Goal: Information Seeking & Learning: Learn about a topic

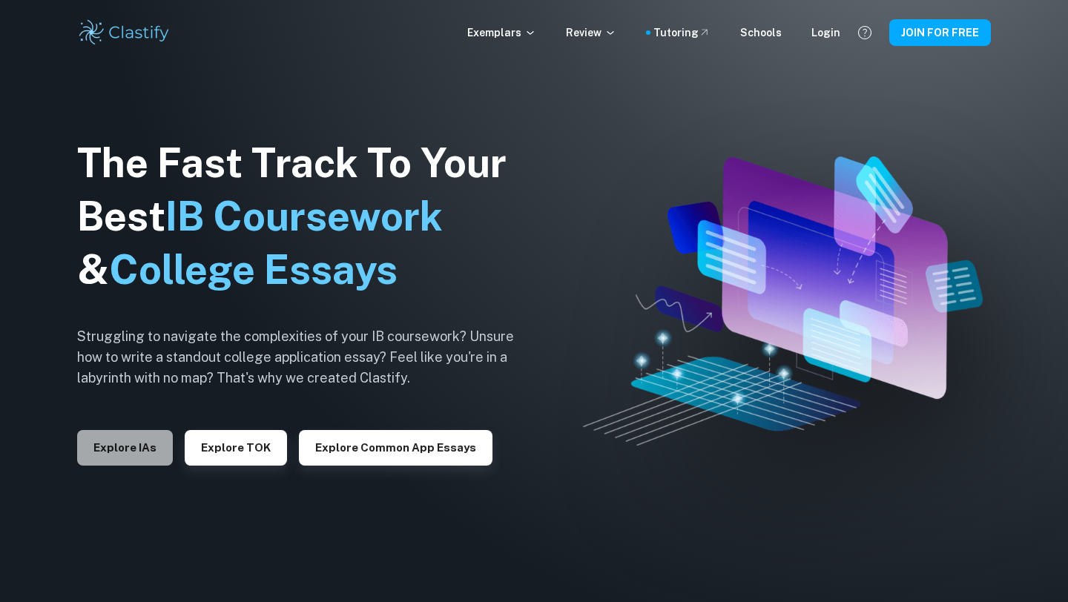
click at [129, 463] on button "Explore IAs" at bounding box center [125, 448] width 96 height 36
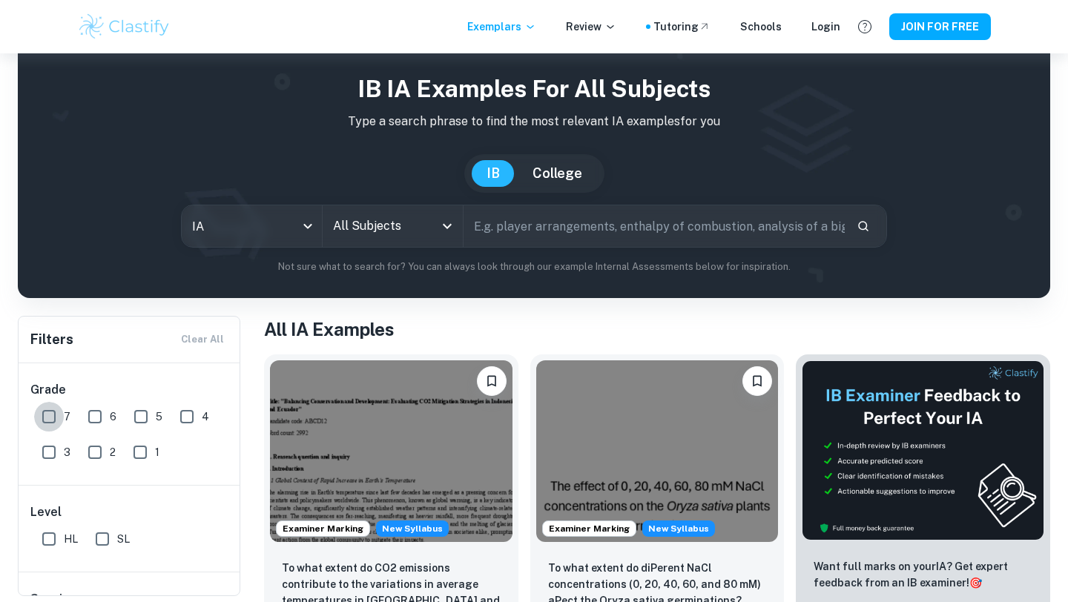
click at [52, 421] on input "7" at bounding box center [49, 417] width 30 height 30
checkbox input "true"
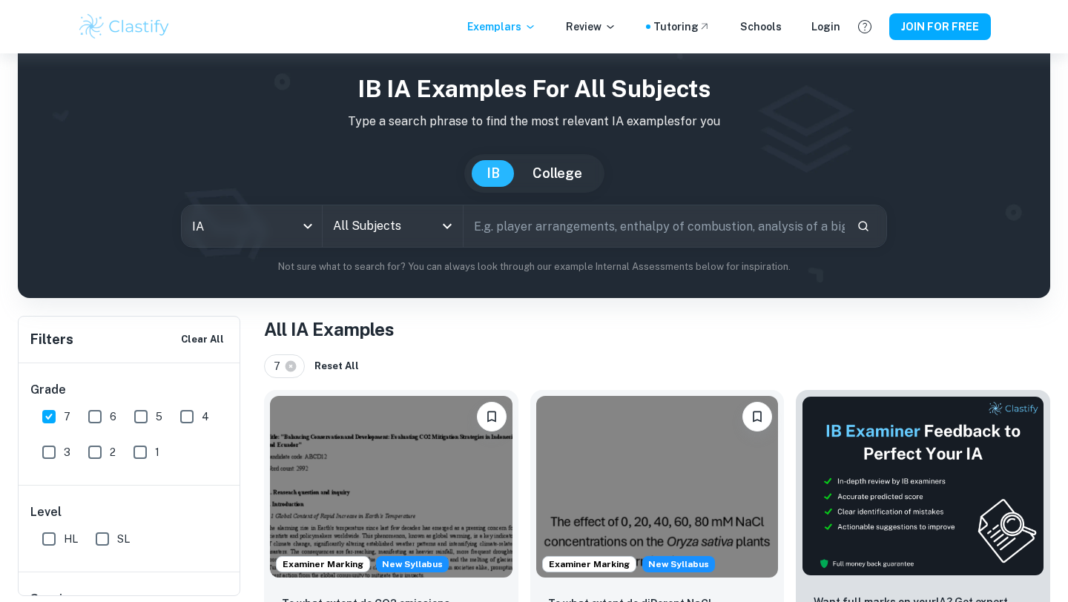
click at [50, 551] on input "HL" at bounding box center [49, 539] width 30 height 30
checkbox input "true"
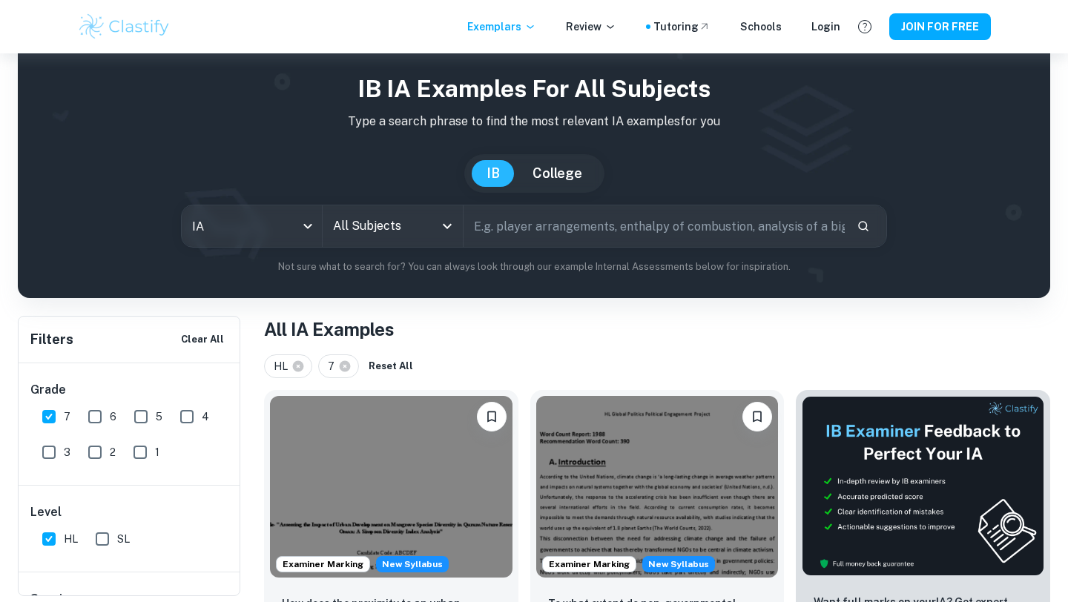
click at [381, 226] on input "All Subjects" at bounding box center [381, 226] width 105 height 28
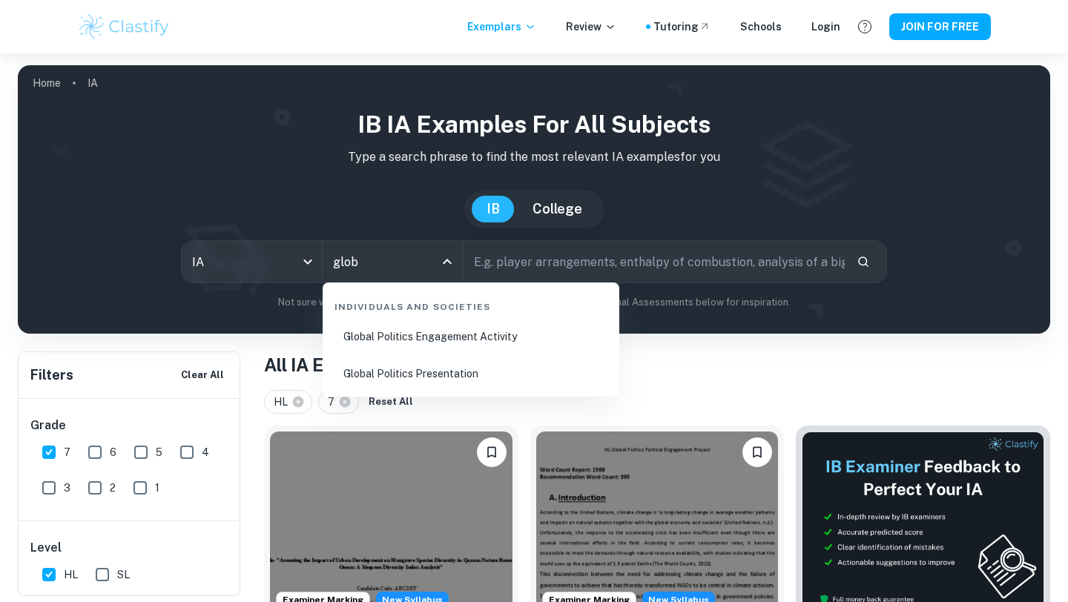
click at [450, 360] on li "Global Politics Presentation" at bounding box center [471, 374] width 285 height 34
type input "Global Politics Presentation"
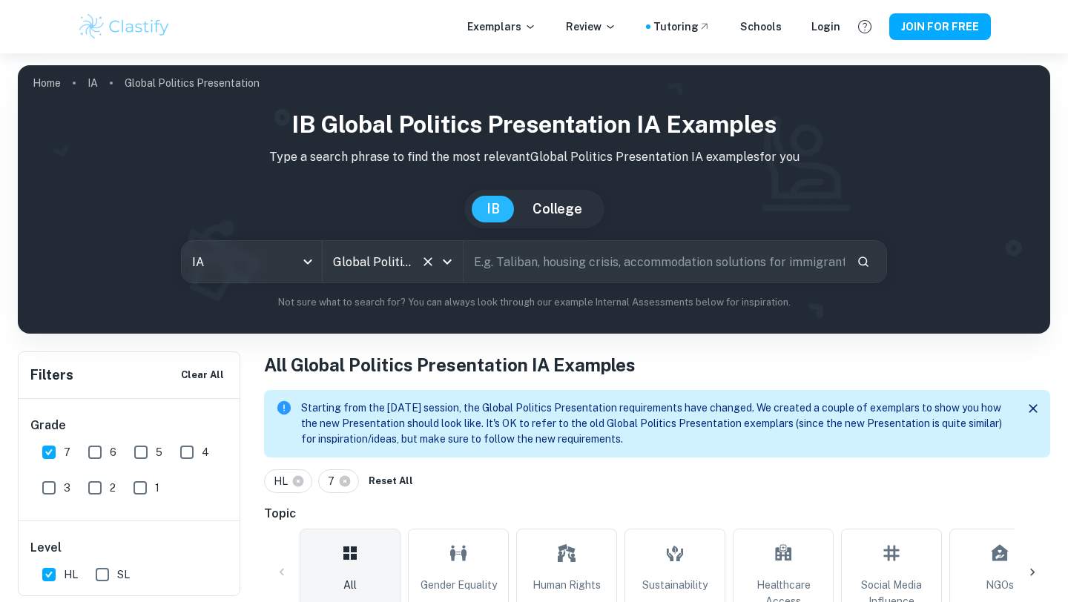
click at [418, 249] on div "Global Politics Presentation All Subjects" at bounding box center [393, 262] width 140 height 42
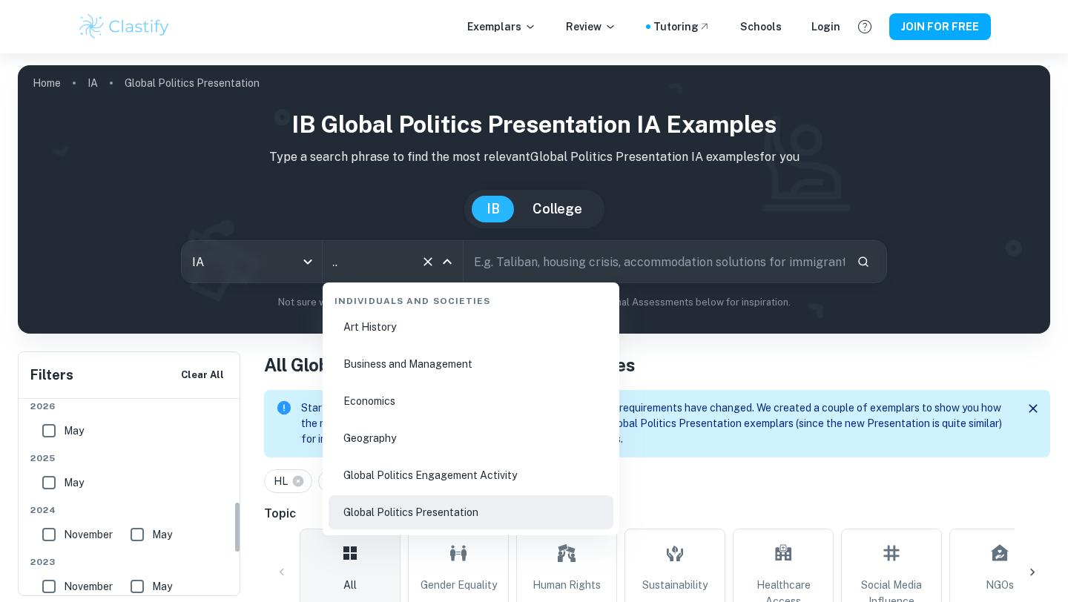
scroll to position [543, 0]
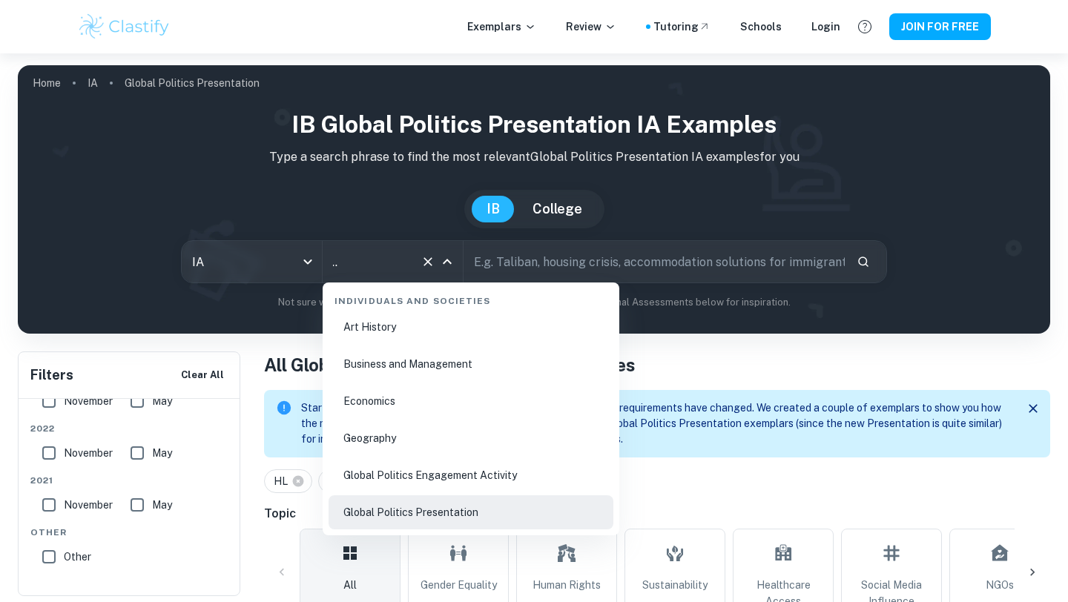
click at [389, 463] on li "Global Politics Engagement Activity" at bounding box center [471, 475] width 285 height 34
type input "Global Politics Engagement Activity"
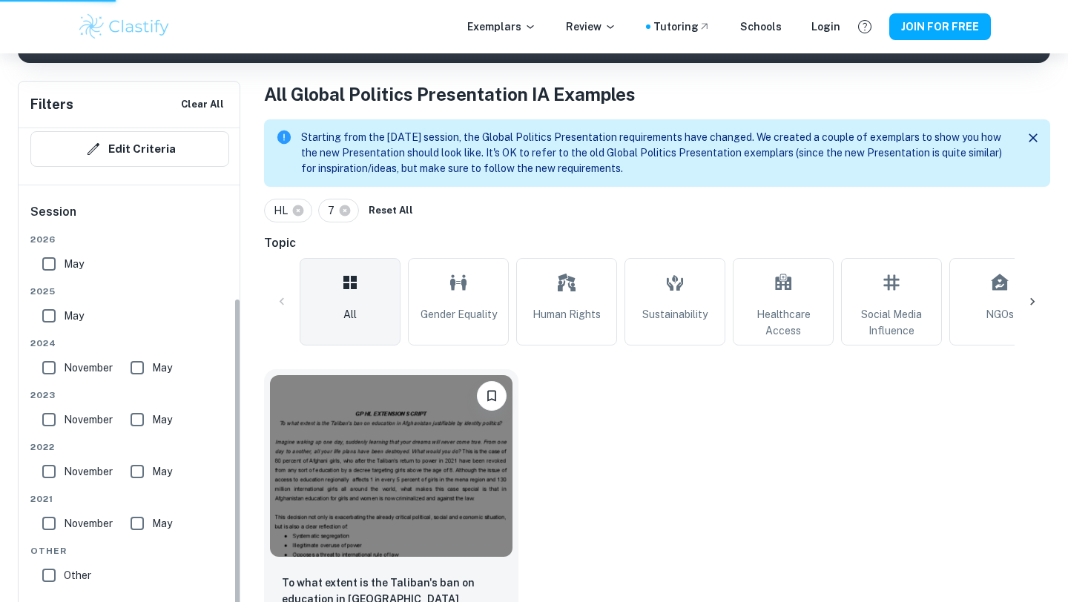
scroll to position [254, 0]
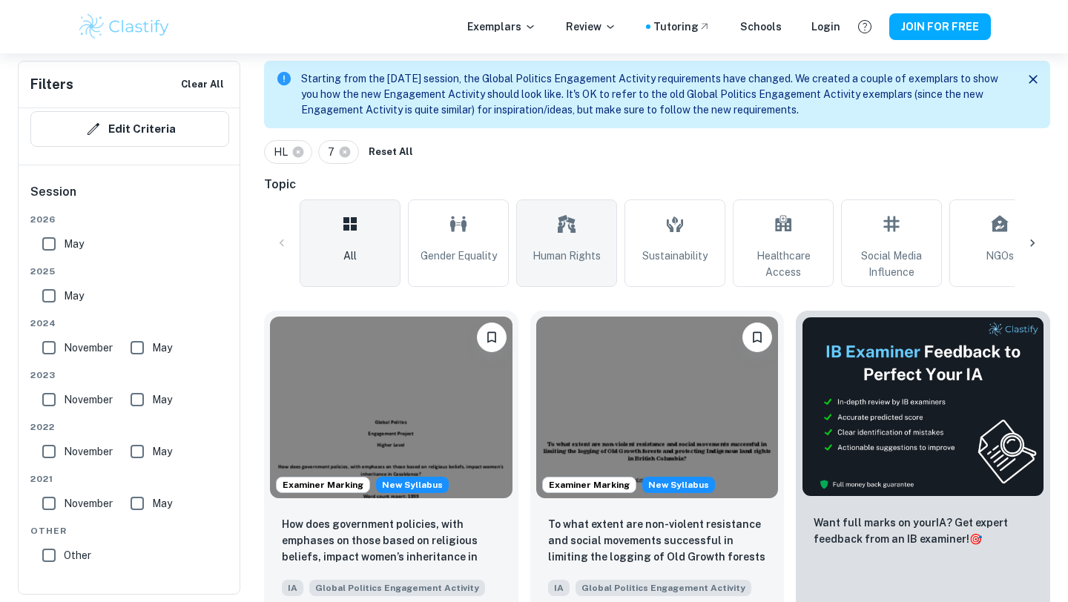
click at [585, 260] on span "Human Rights" at bounding box center [567, 256] width 68 height 16
type input "Human Rights"
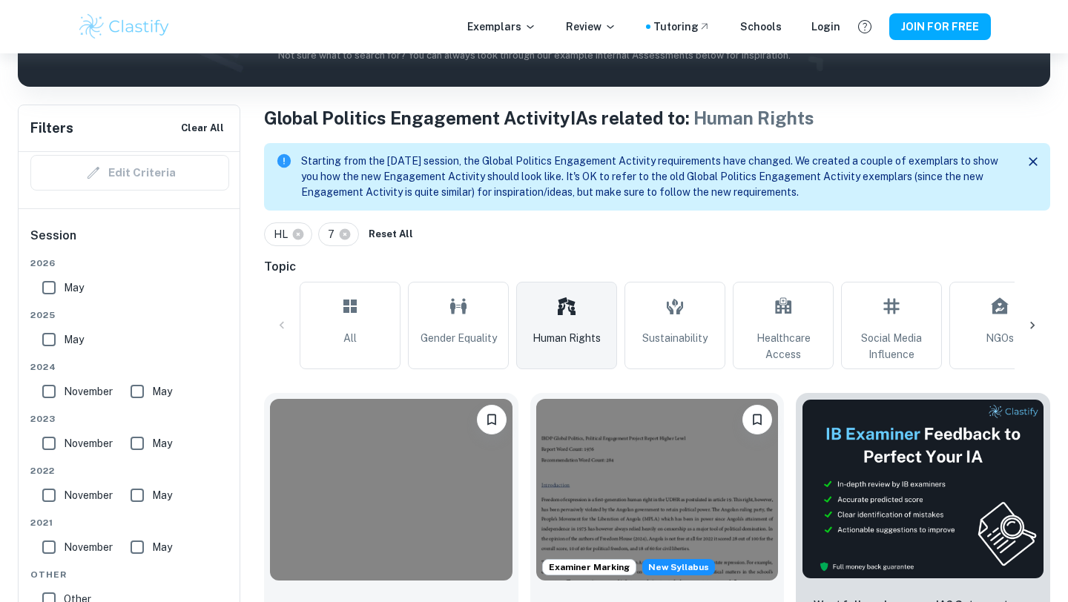
scroll to position [543, 0]
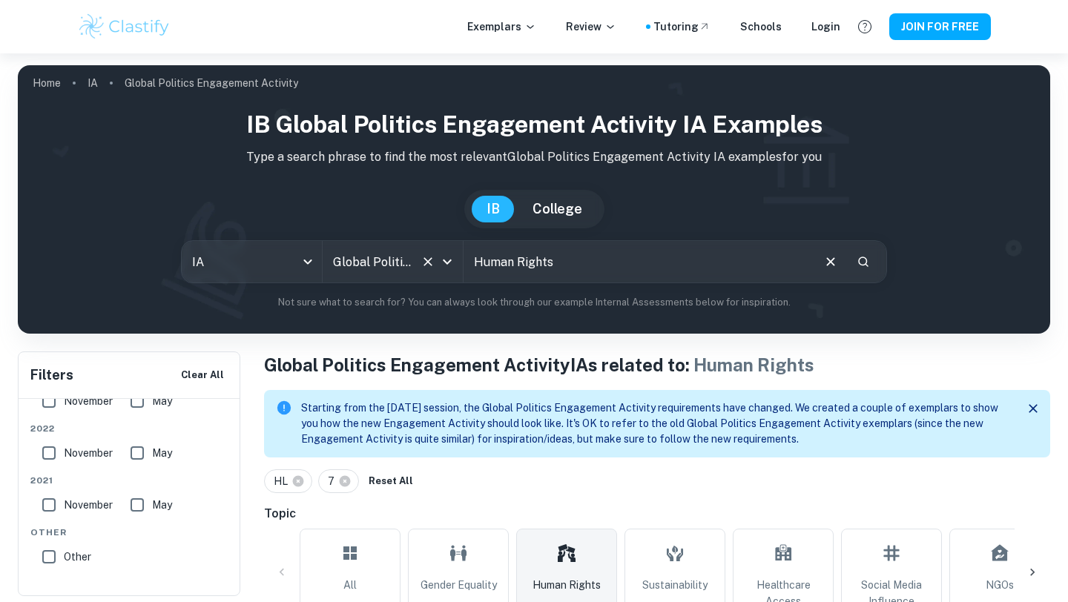
click at [422, 270] on button "Clear" at bounding box center [428, 261] width 21 height 21
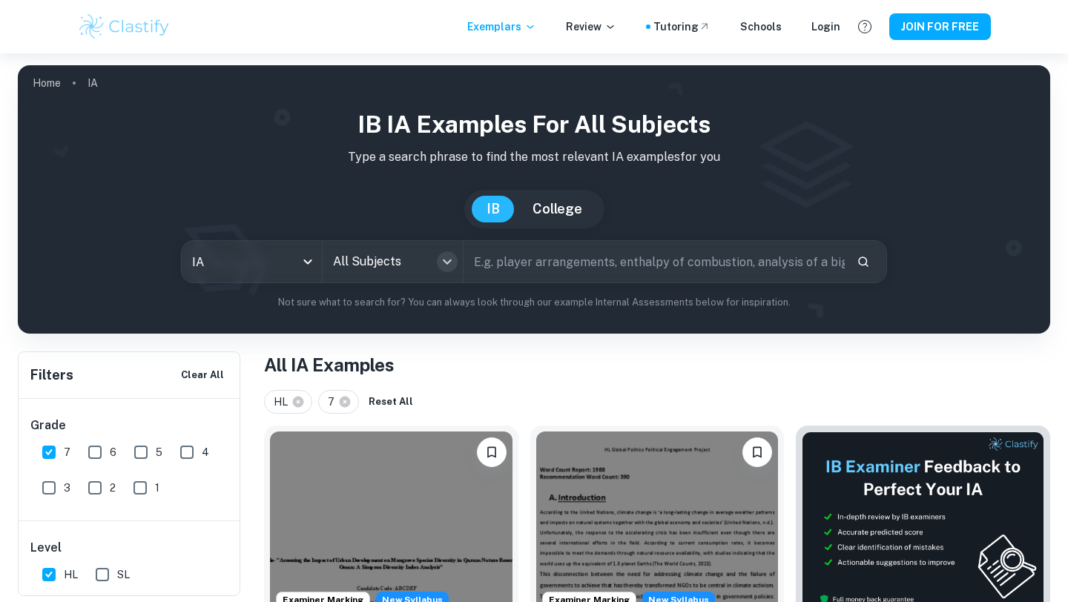
click at [442, 263] on icon "Open" at bounding box center [447, 262] width 18 height 18
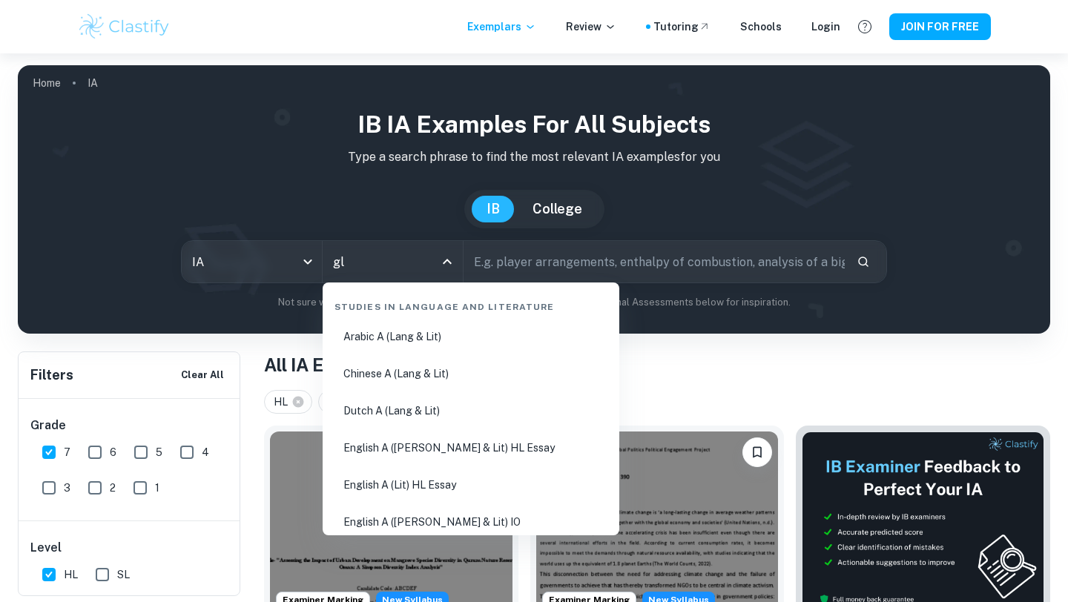
type input "glo"
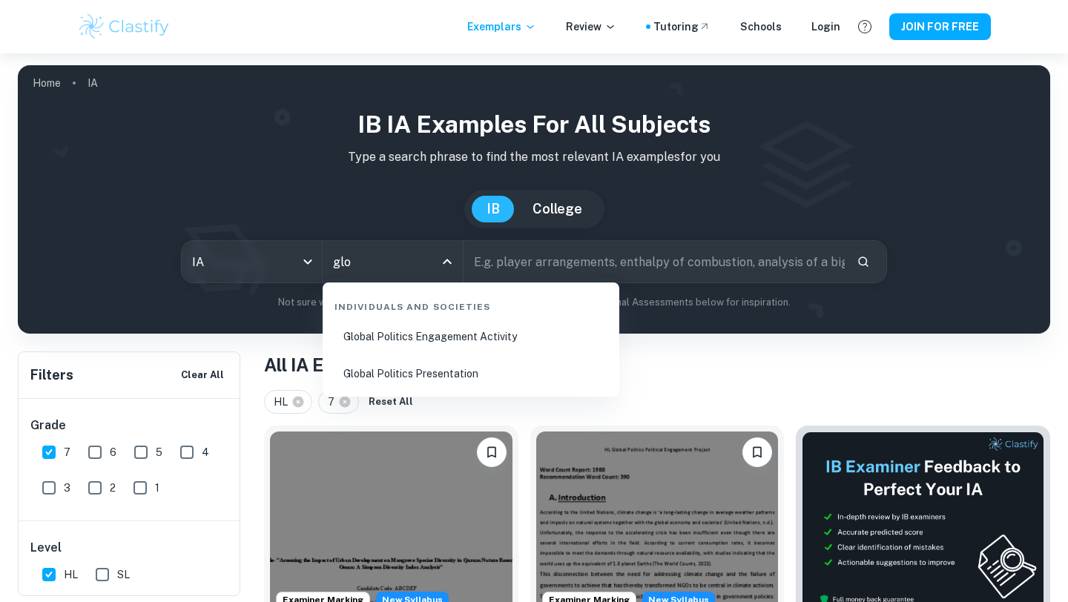
click at [437, 362] on li "Global Politics Presentation" at bounding box center [471, 374] width 285 height 34
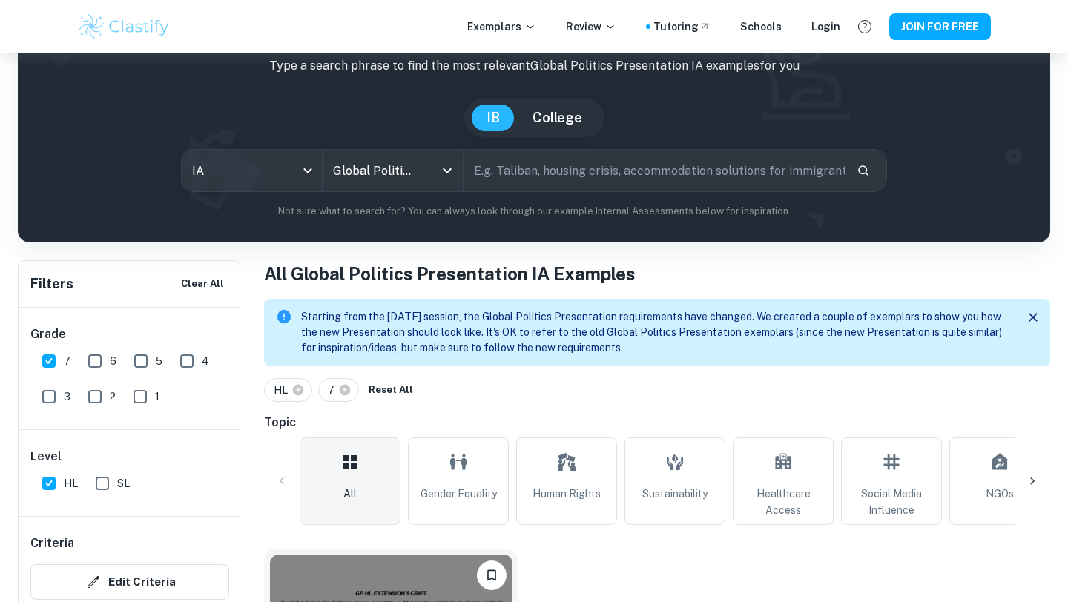
scroll to position [268, 0]
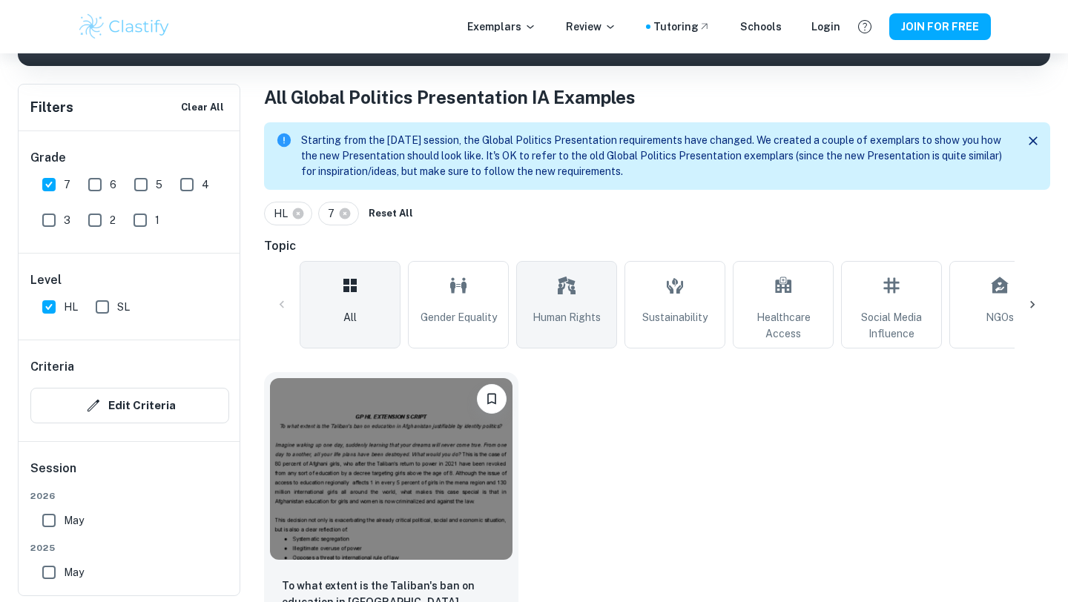
click at [575, 319] on span "Human Rights" at bounding box center [567, 317] width 68 height 16
type input "Human Rights"
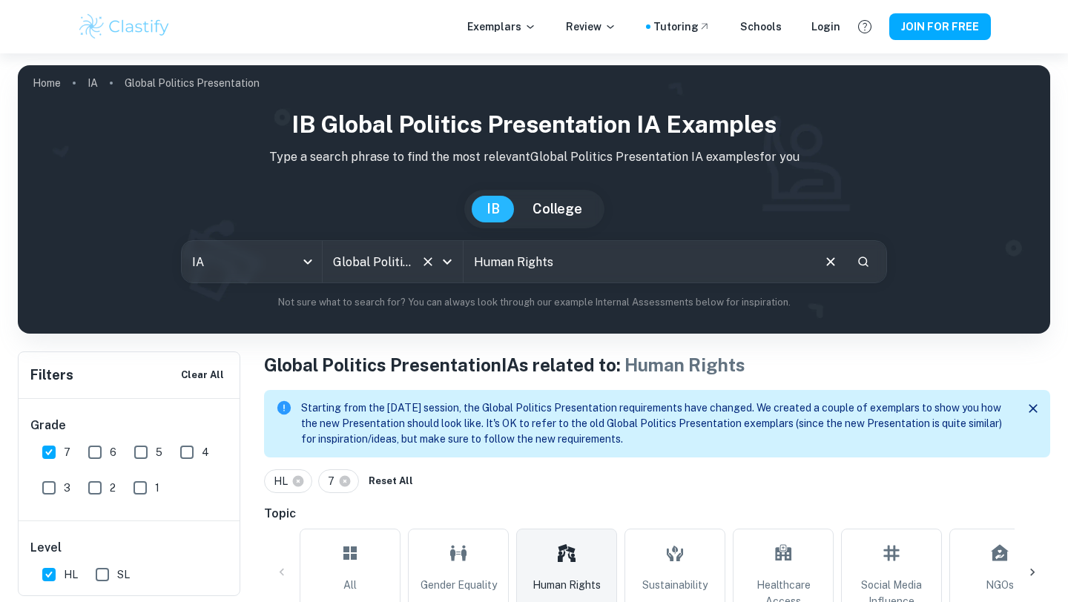
click at [427, 275] on div "Global Politics Presentation All Subjects" at bounding box center [393, 262] width 140 height 42
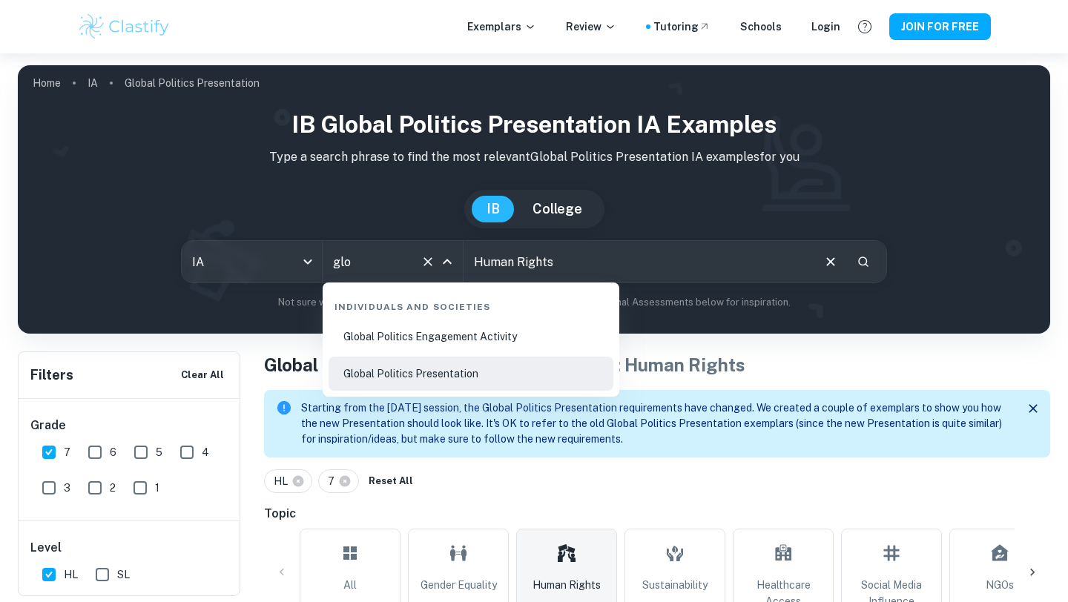
click at [445, 350] on li "Global Politics Engagement Activity" at bounding box center [471, 337] width 285 height 34
type input "Global Politics Engagement Activity"
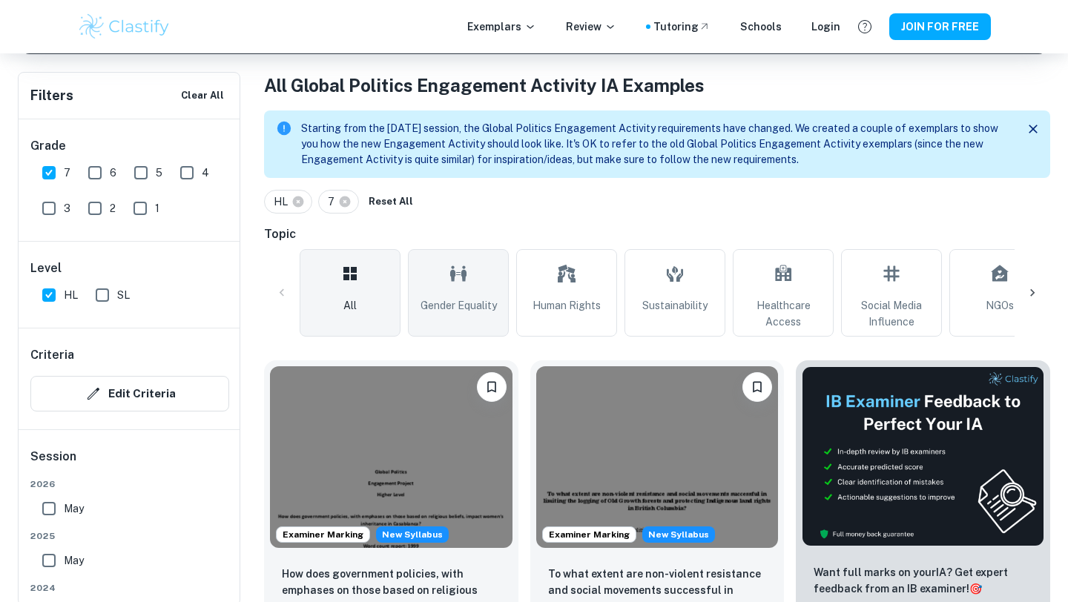
scroll to position [316, 0]
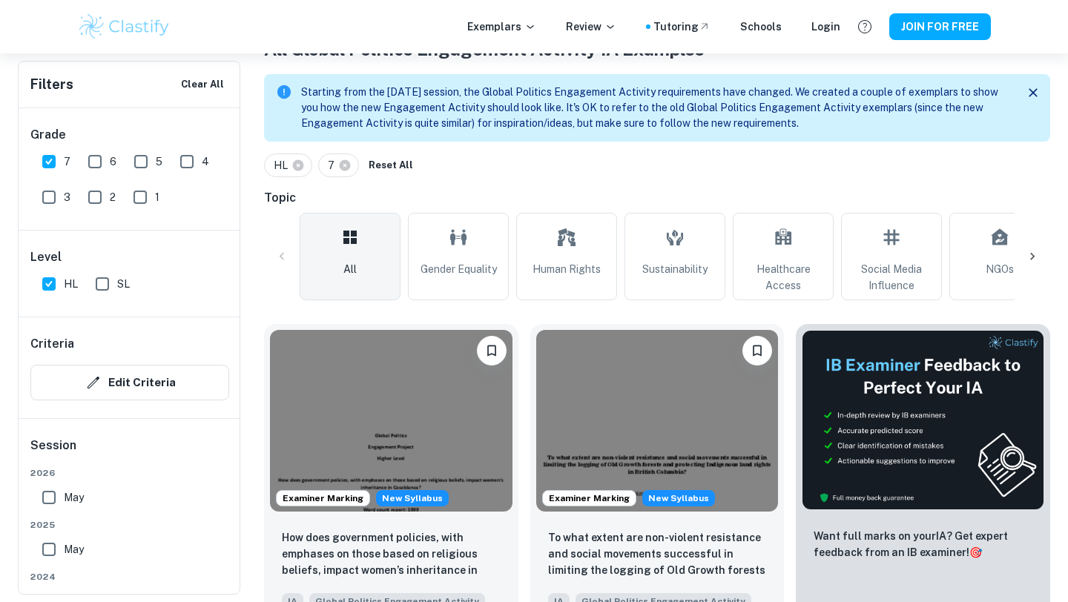
type input "Global Politics Engagement Activity"
click at [1039, 252] on icon at bounding box center [1032, 256] width 15 height 15
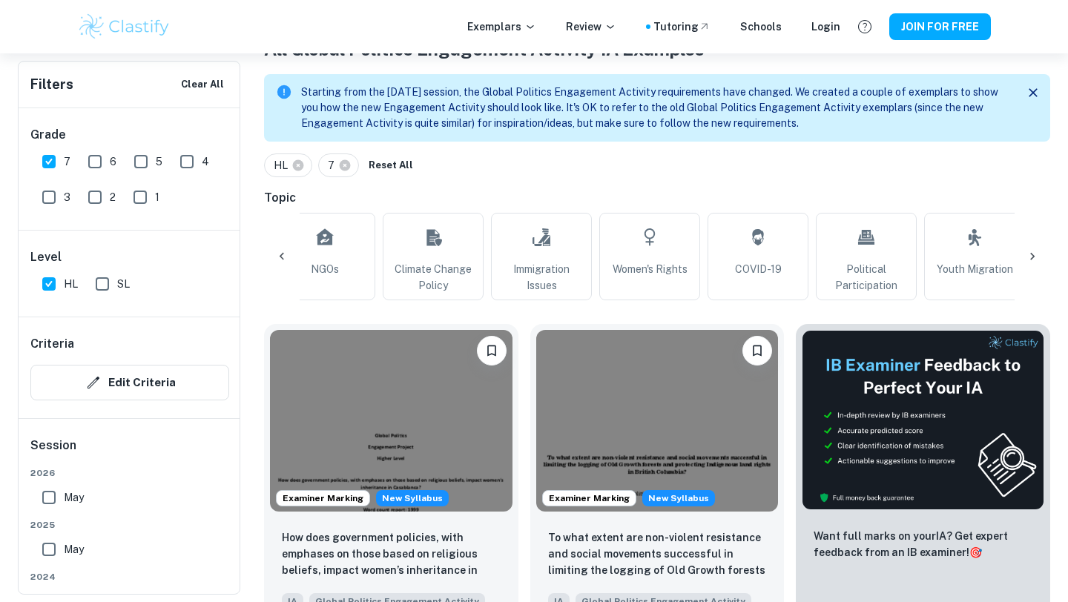
scroll to position [0, 696]
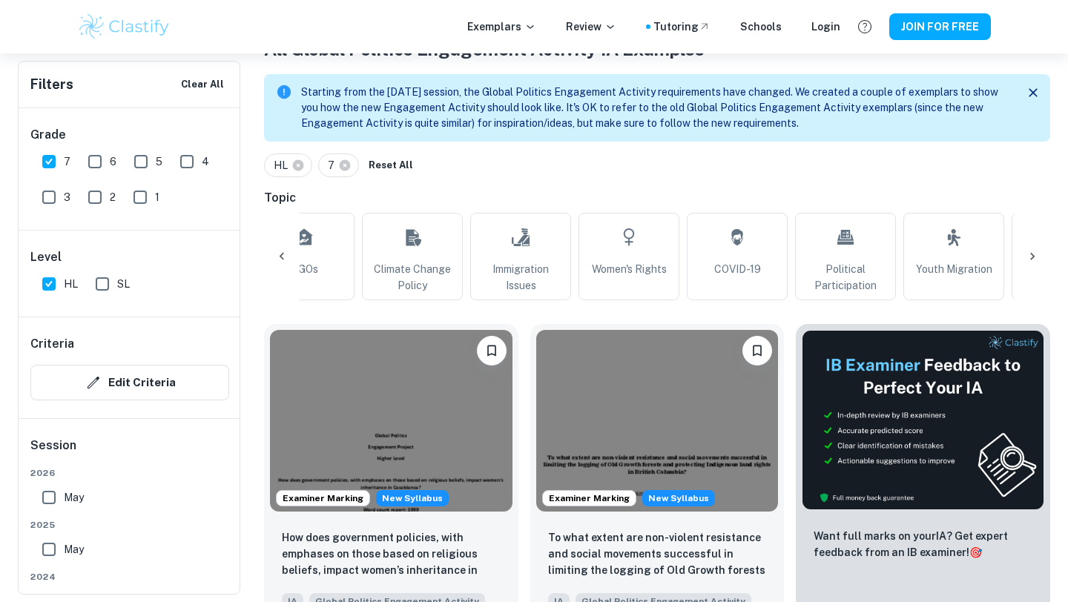
click at [272, 246] on div at bounding box center [282, 257] width 36 height 36
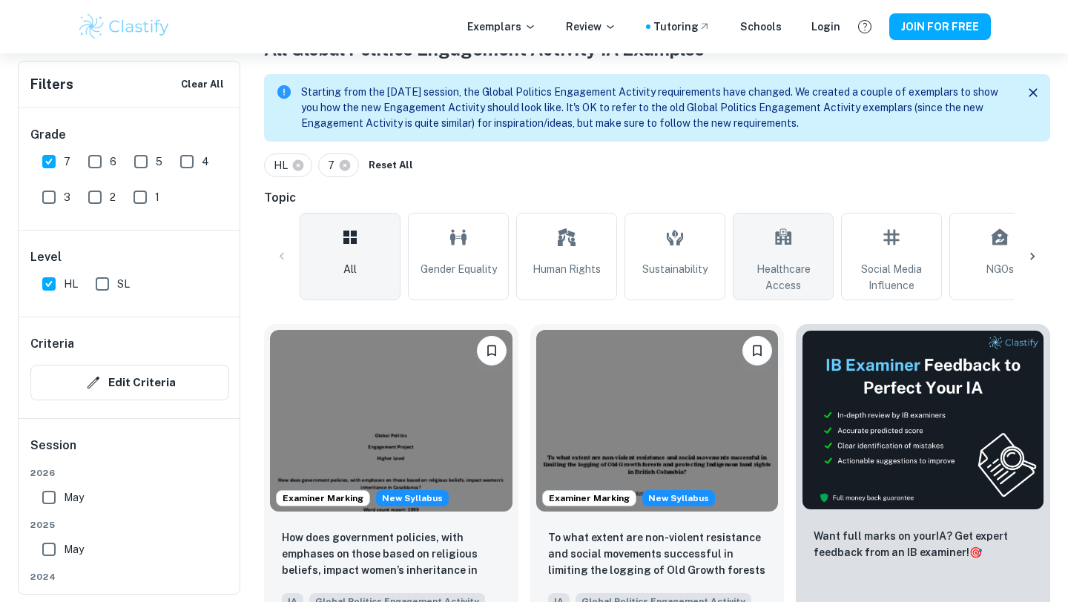
click at [767, 260] on link "Healthcare Access" at bounding box center [783, 257] width 101 height 88
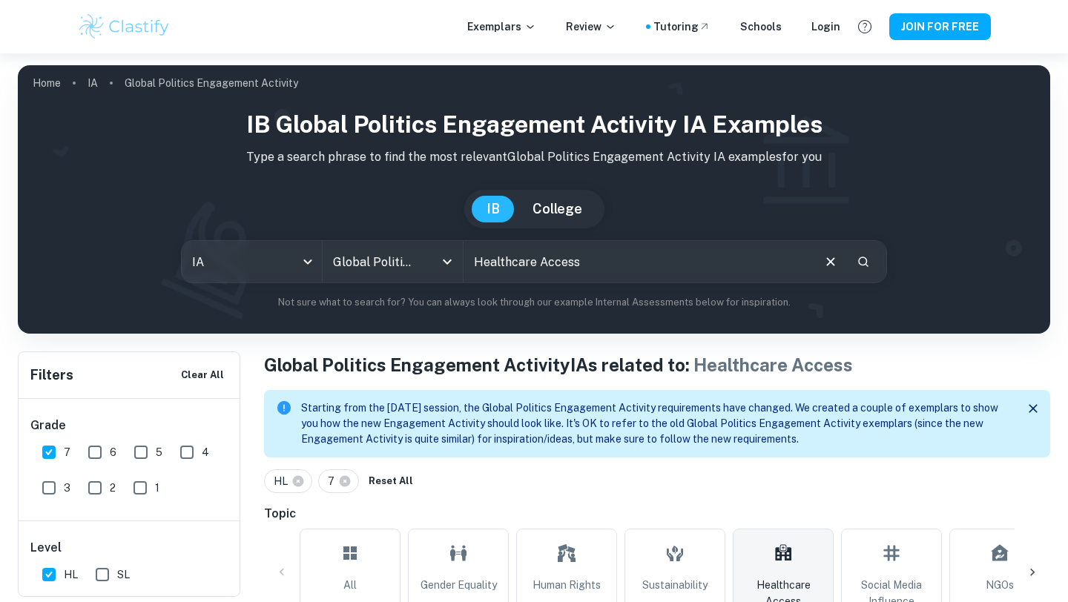
scroll to position [185, 0]
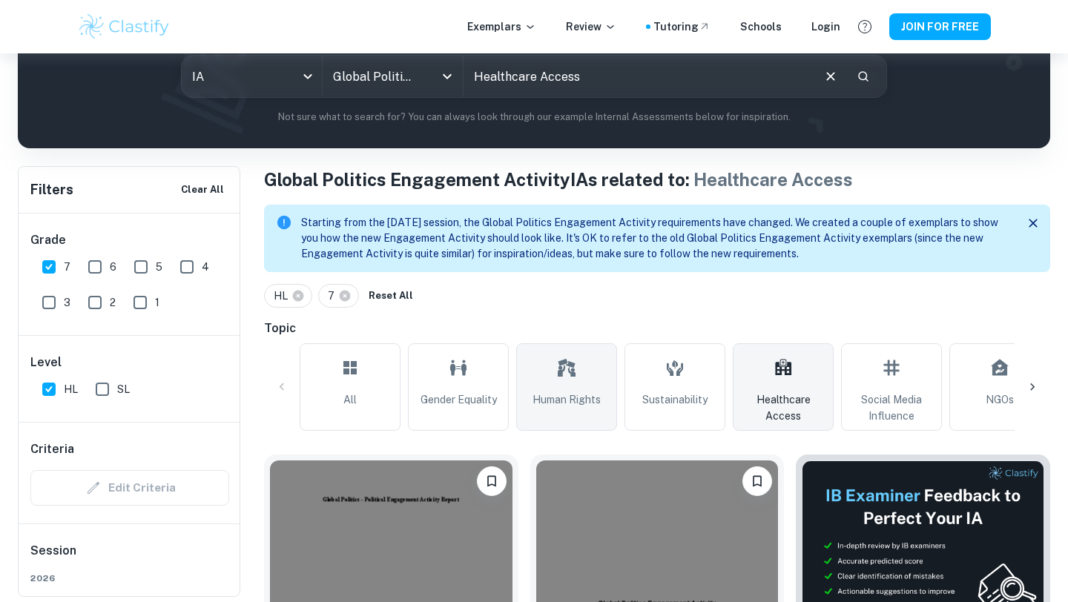
click at [547, 389] on link "Human Rights" at bounding box center [566, 387] width 101 height 88
type input "Human Rights"
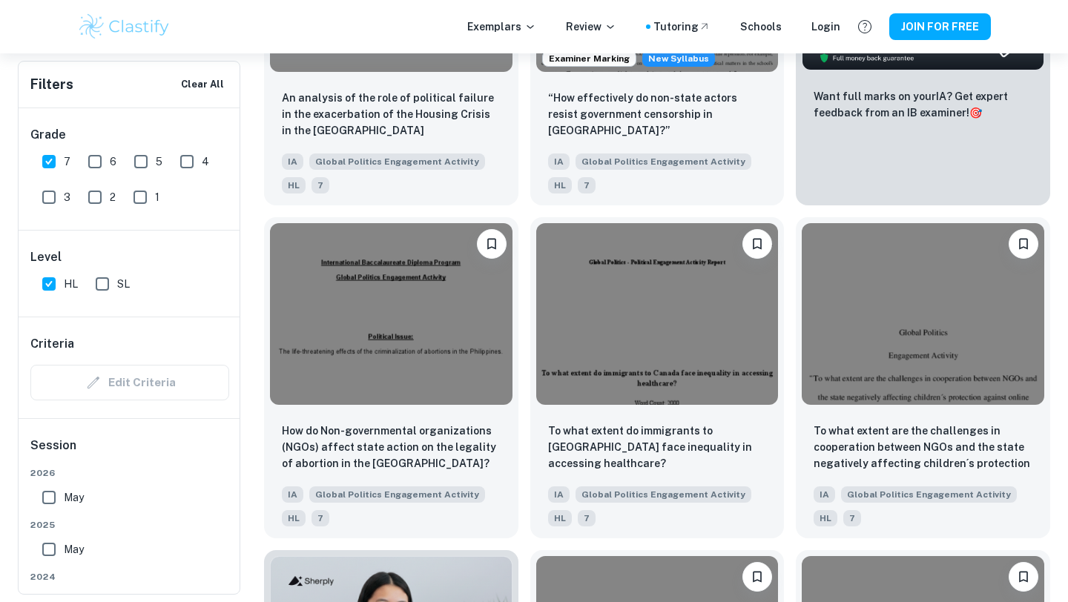
click at [54, 291] on input "HL" at bounding box center [49, 284] width 30 height 30
checkbox input "false"
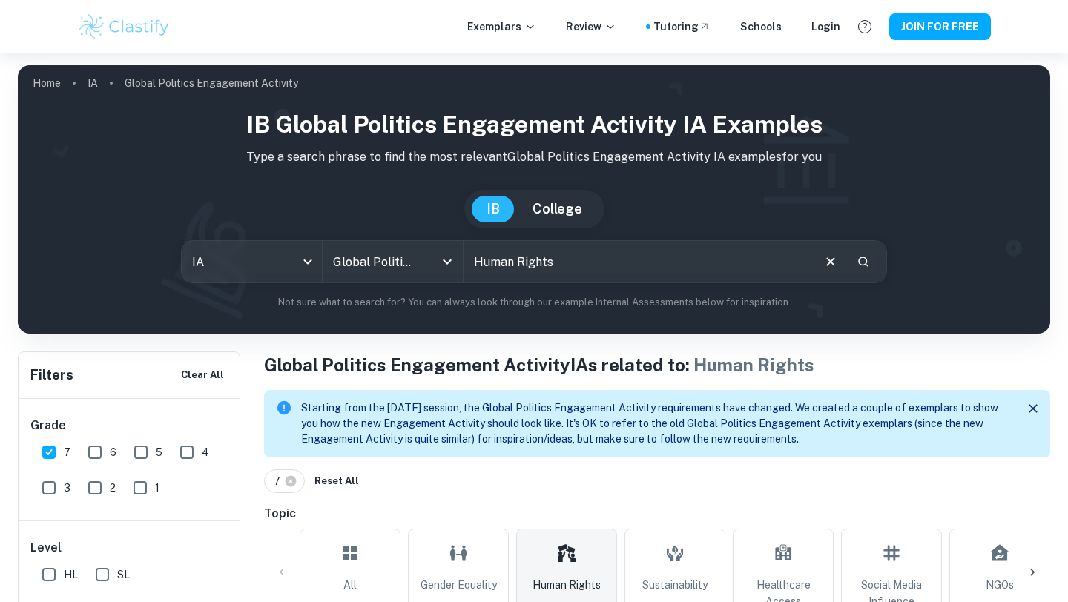
scroll to position [394, 0]
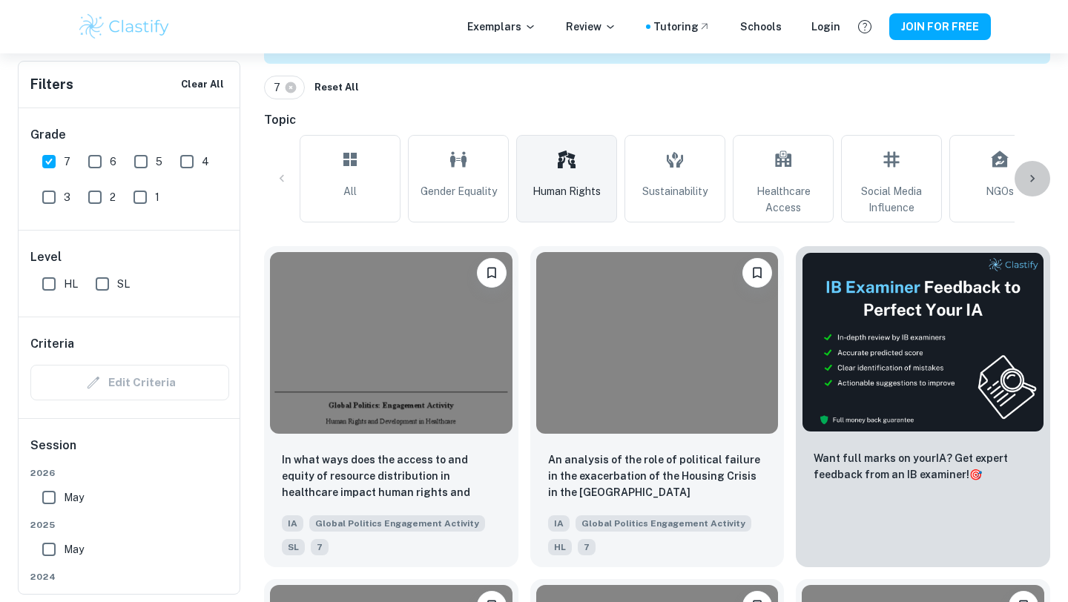
click at [1036, 174] on icon at bounding box center [1032, 178] width 15 height 15
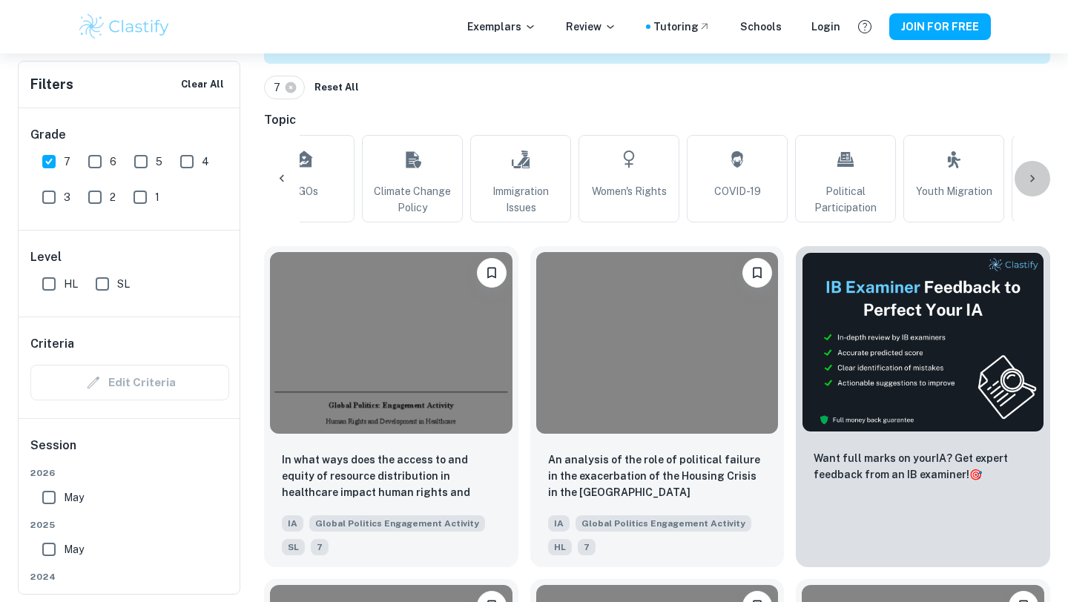
click at [1036, 174] on icon at bounding box center [1032, 178] width 15 height 15
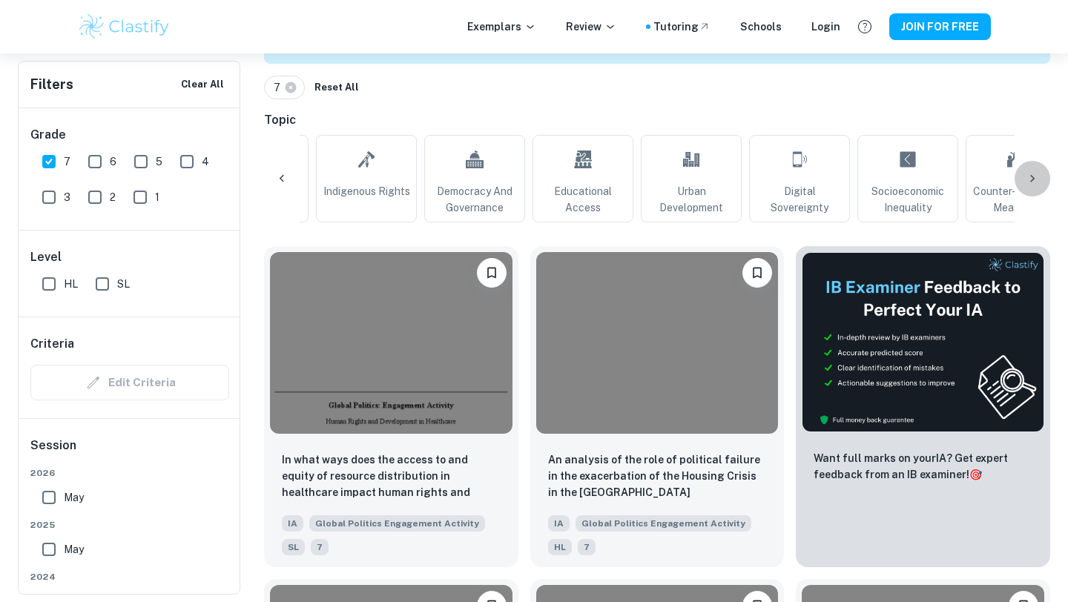
click at [1036, 175] on icon at bounding box center [1032, 178] width 15 height 15
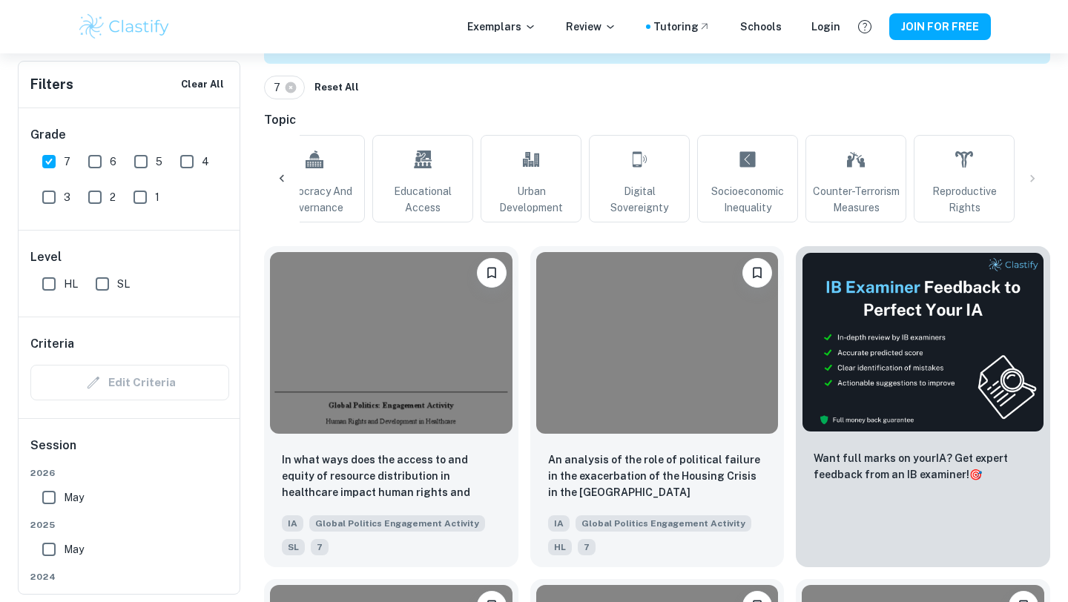
click at [280, 177] on icon at bounding box center [281, 178] width 15 height 15
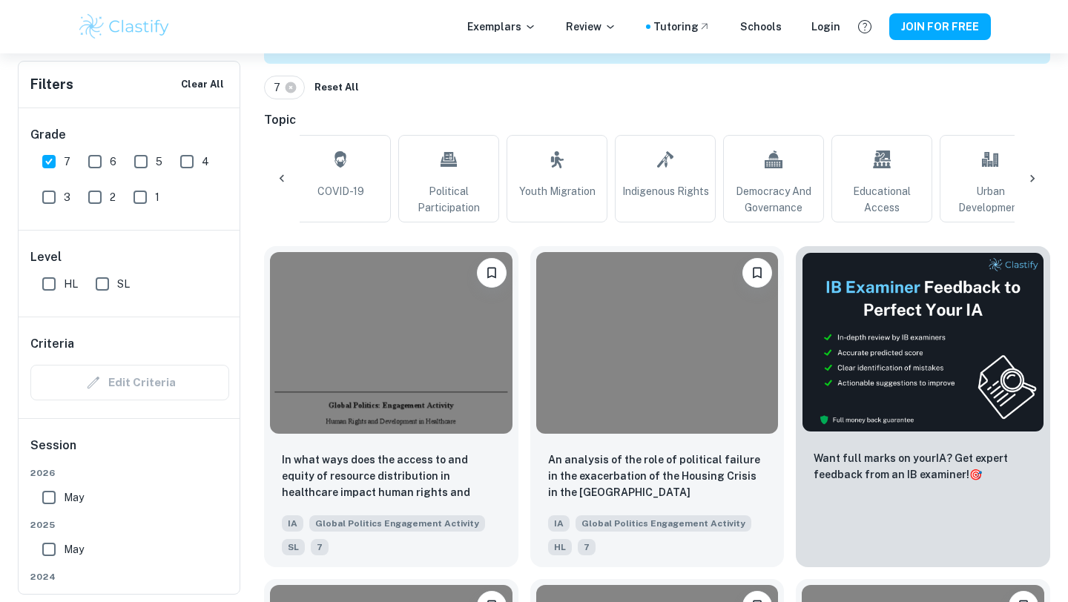
click at [280, 177] on icon at bounding box center [281, 178] width 15 height 15
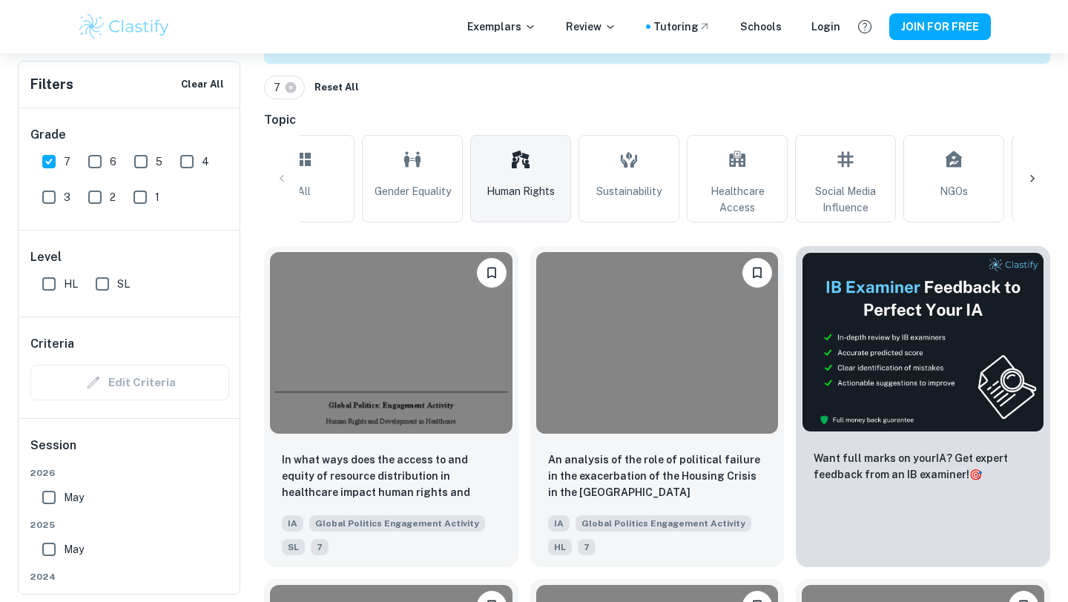
scroll to position [0, 0]
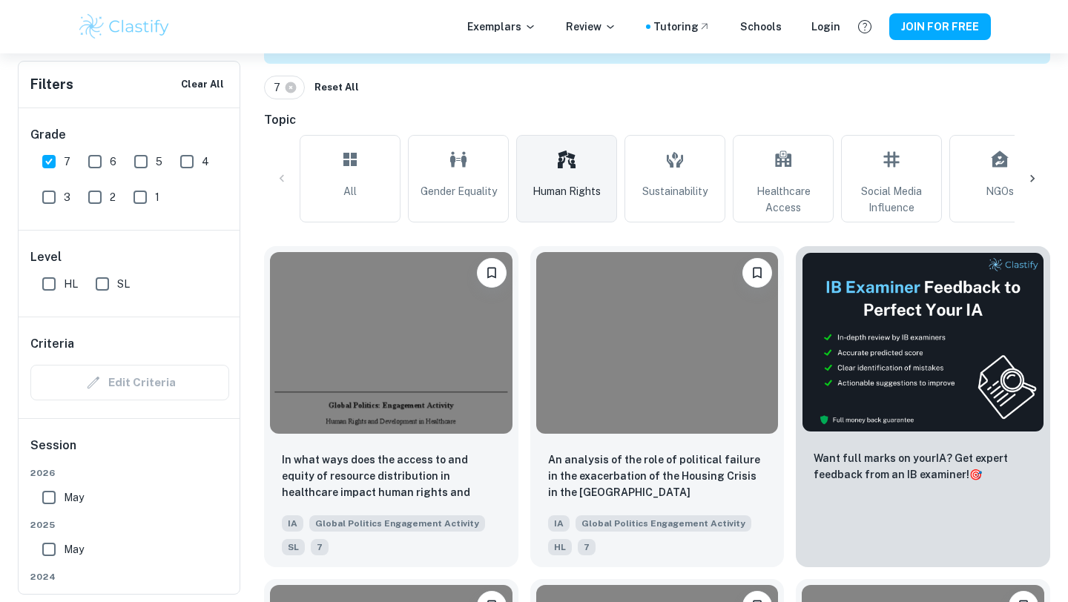
click at [532, 184] on link "Human Rights" at bounding box center [566, 179] width 101 height 88
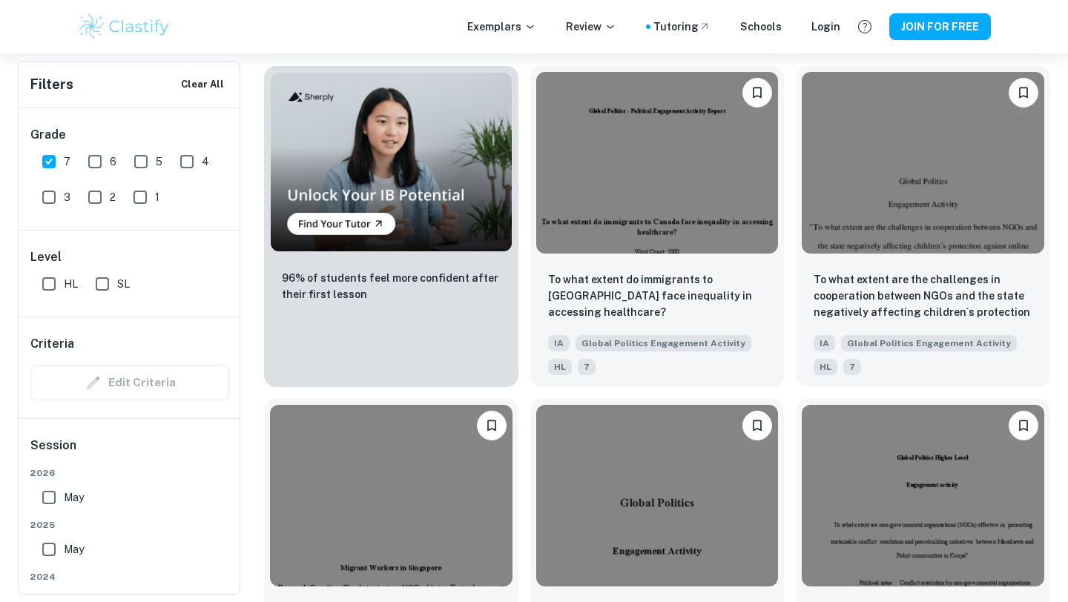
scroll to position [1241, 0]
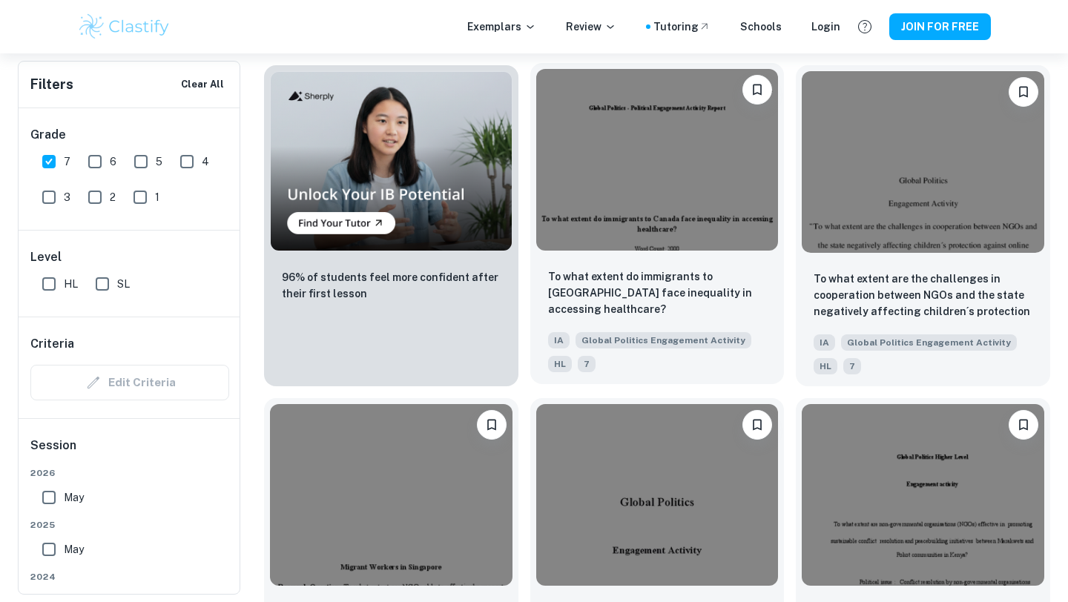
click at [583, 171] on img at bounding box center [657, 160] width 243 height 182
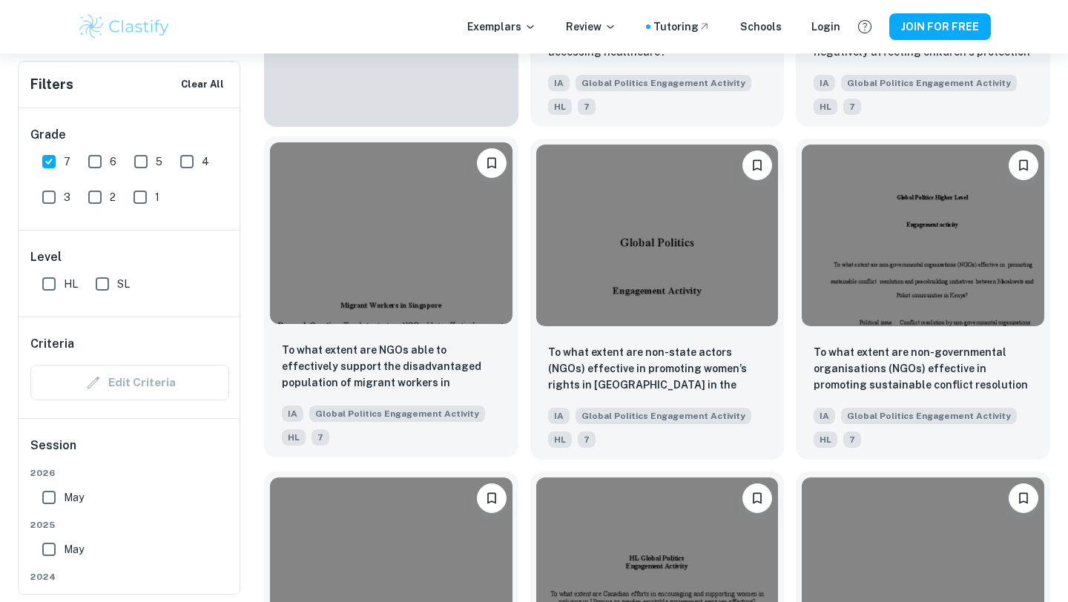
scroll to position [1544, 0]
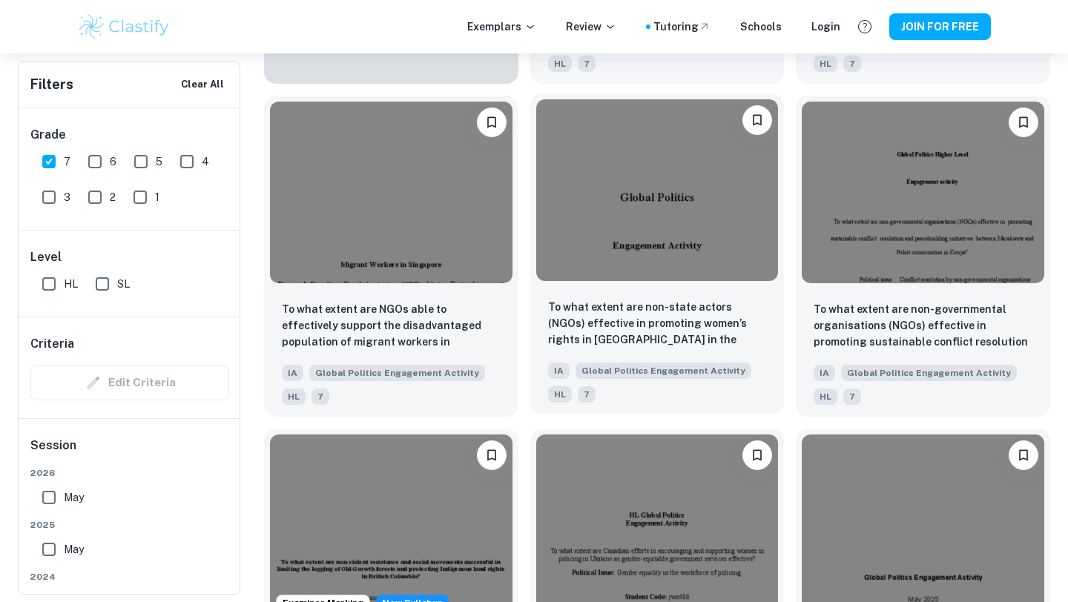
click at [688, 239] on img at bounding box center [657, 190] width 243 height 182
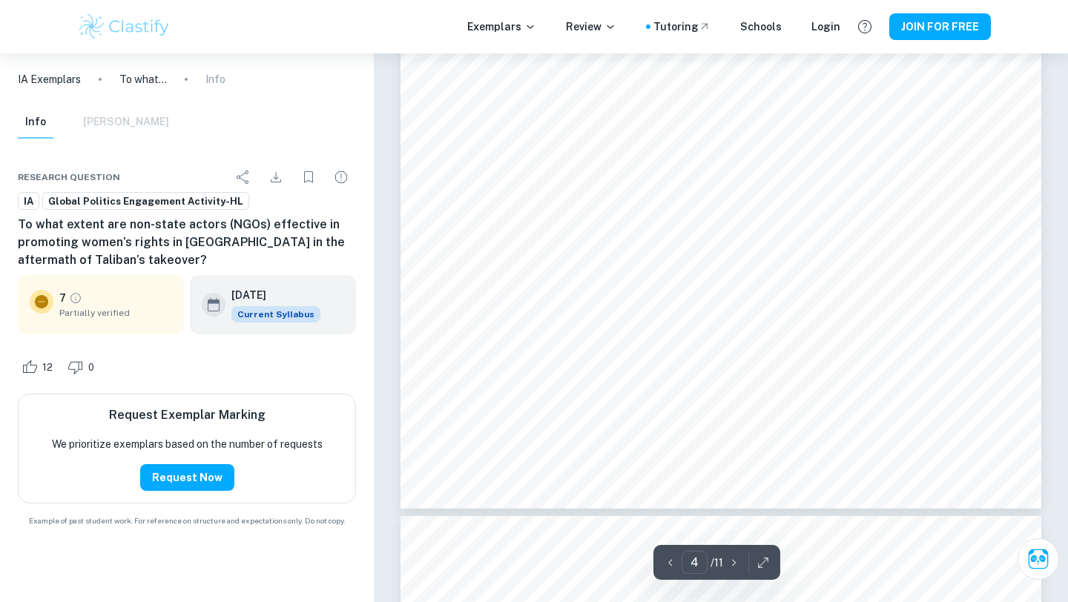
type input "5"
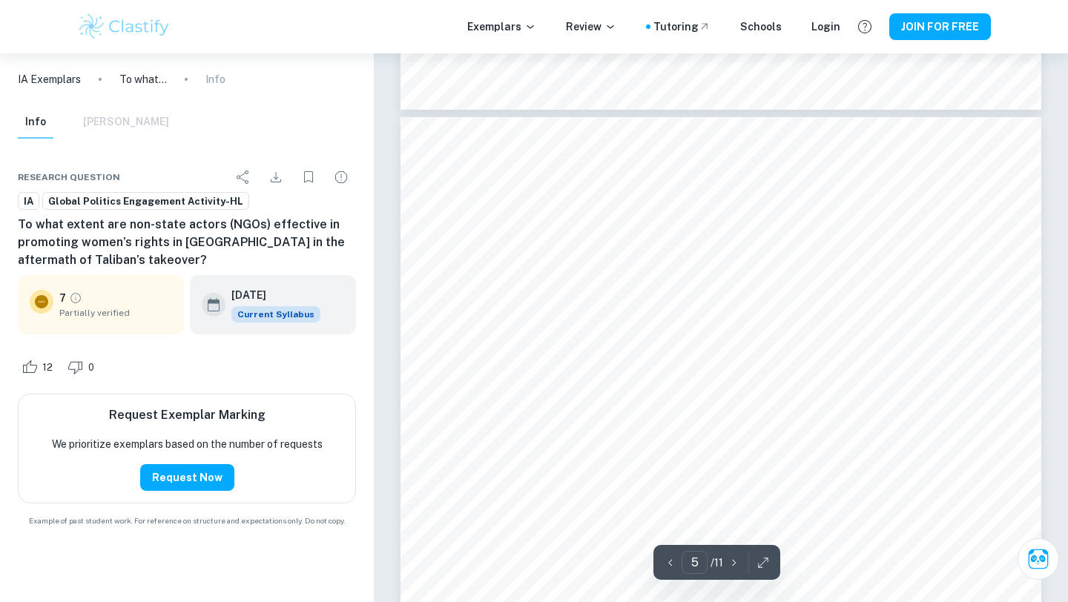
scroll to position [3508, 0]
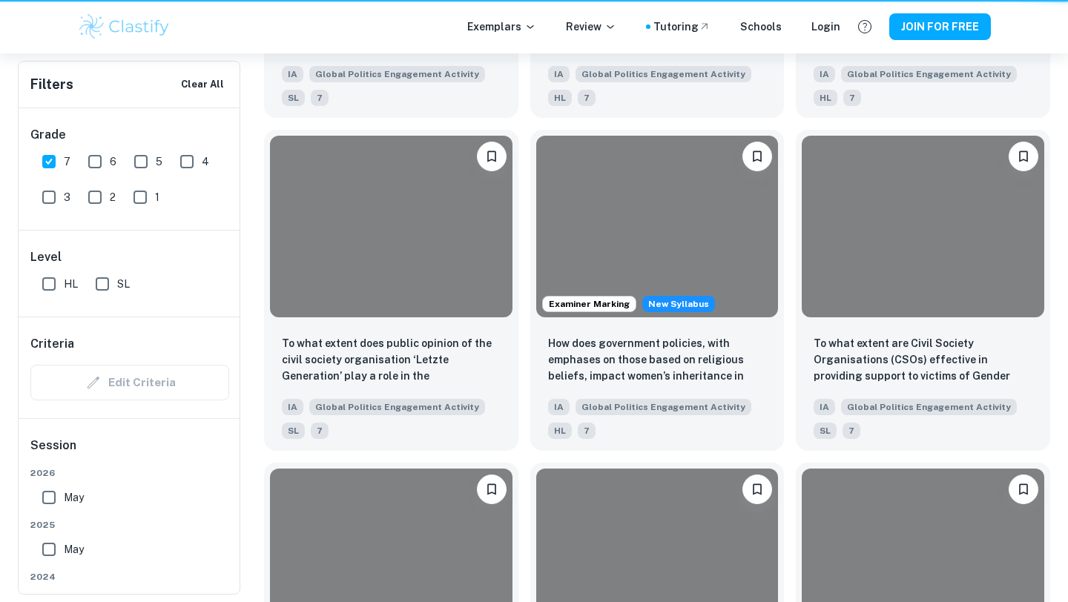
scroll to position [1623, 0]
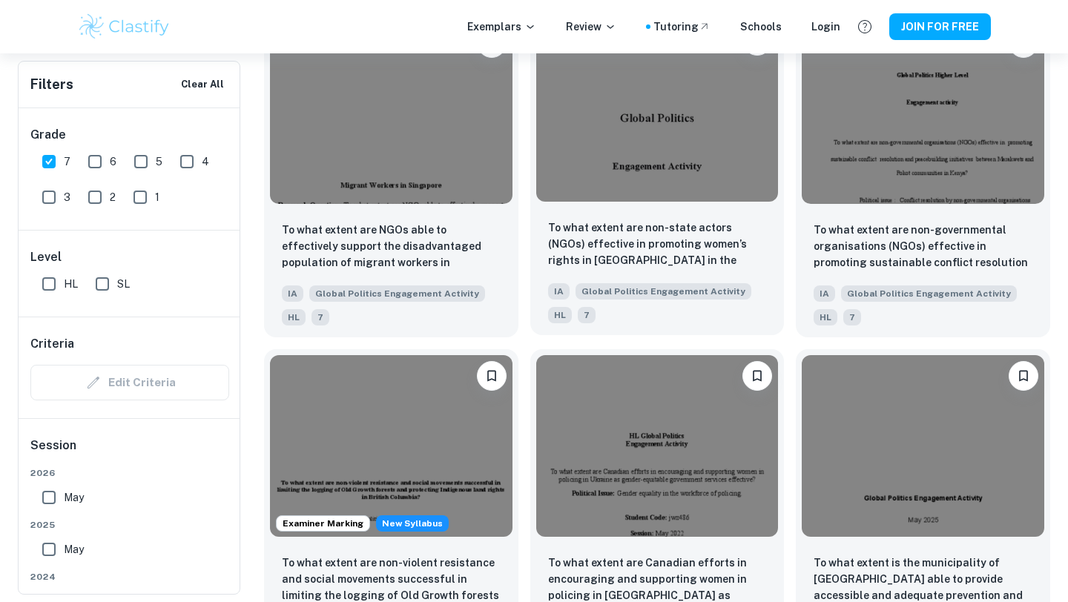
click at [677, 159] on img at bounding box center [657, 111] width 243 height 182
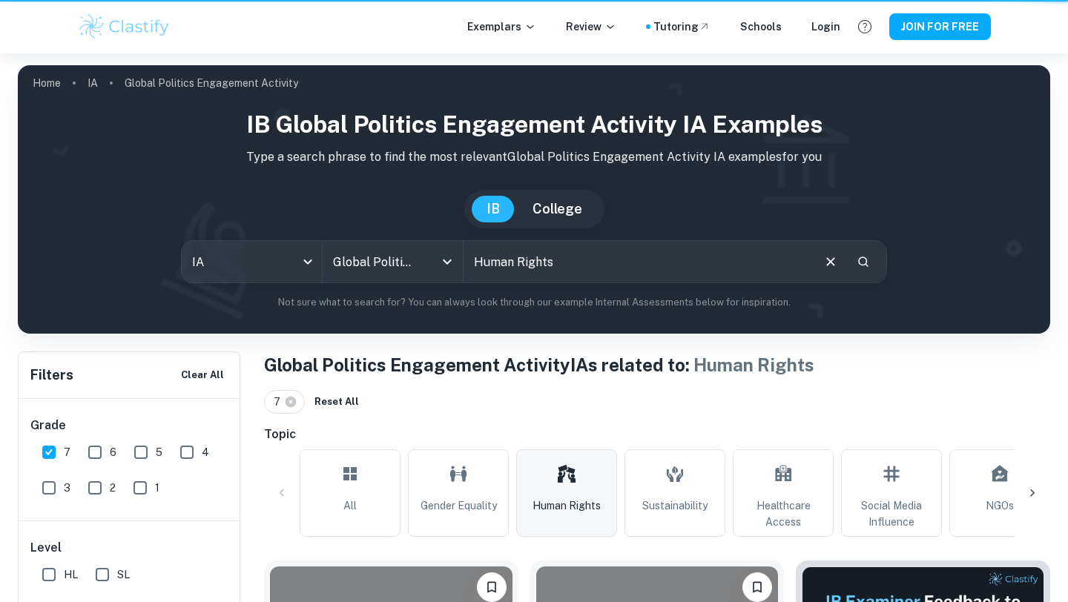
scroll to position [1623, 0]
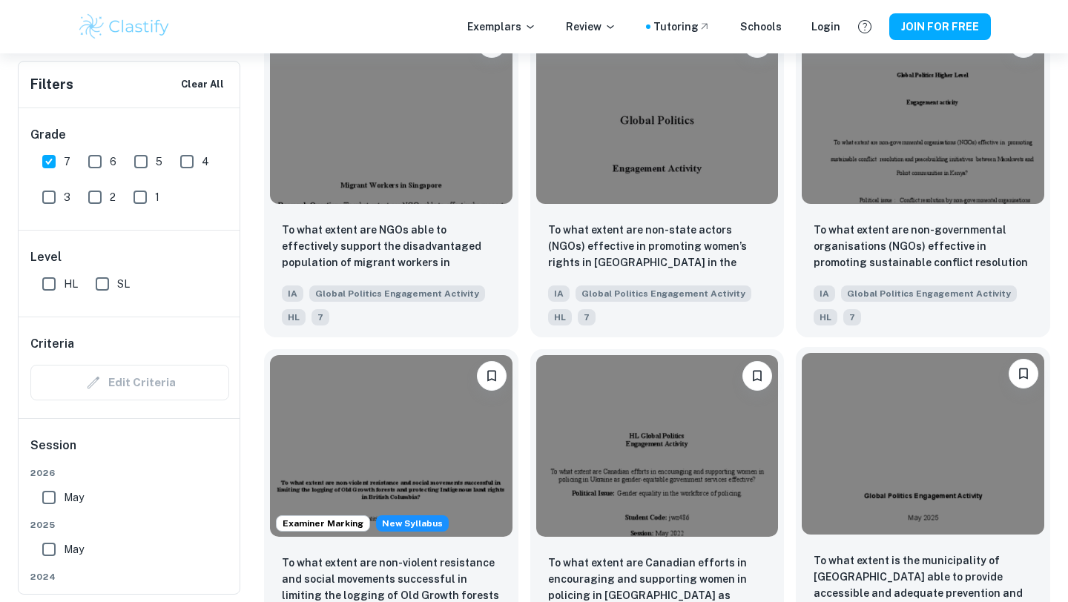
click at [884, 412] on img at bounding box center [923, 444] width 243 height 182
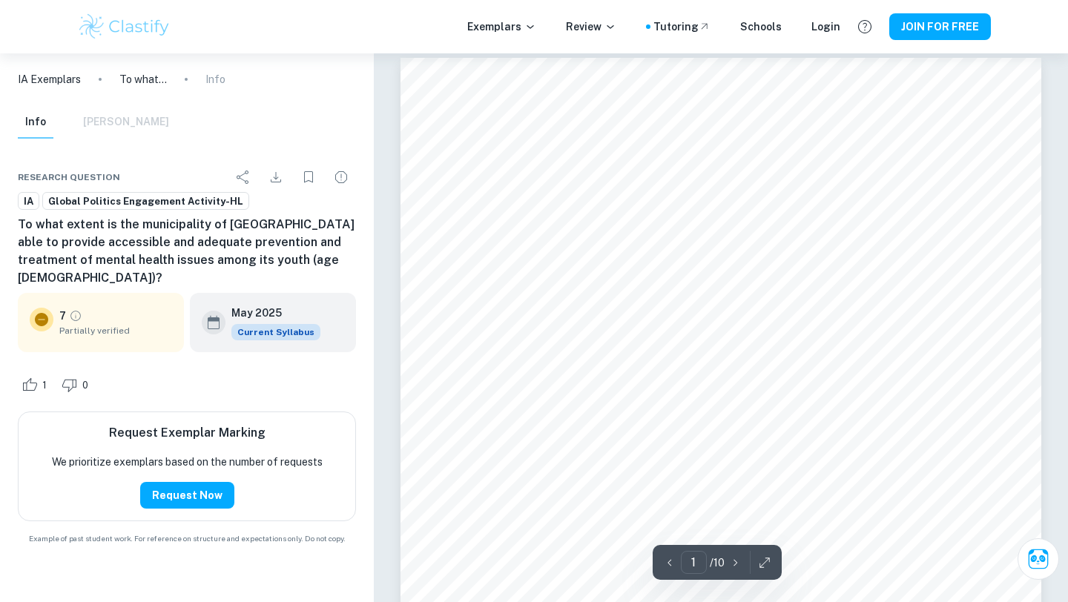
scroll to position [13, 0]
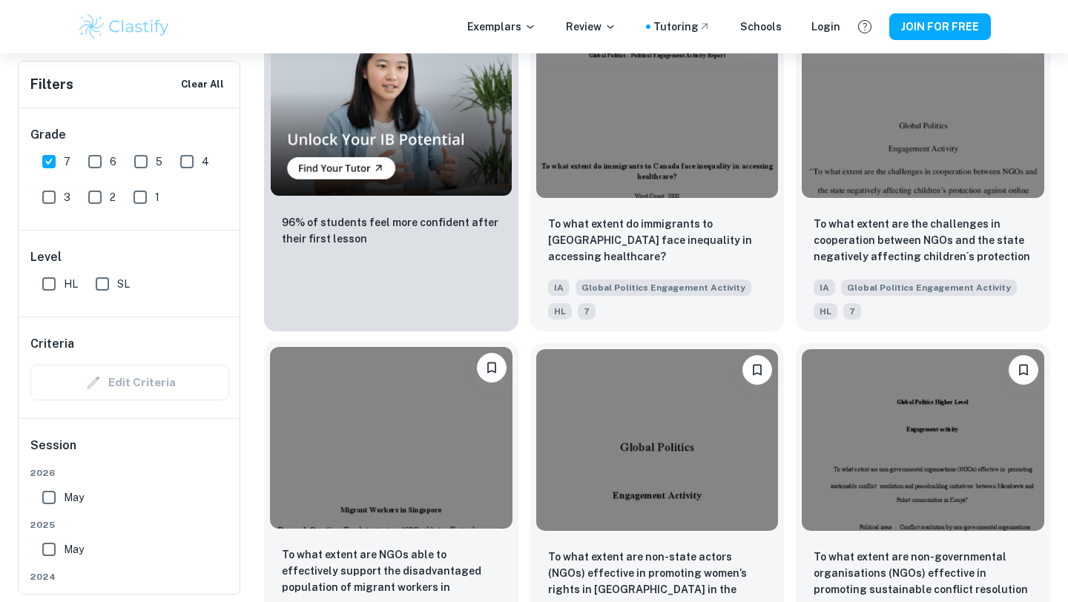
scroll to position [1276, 0]
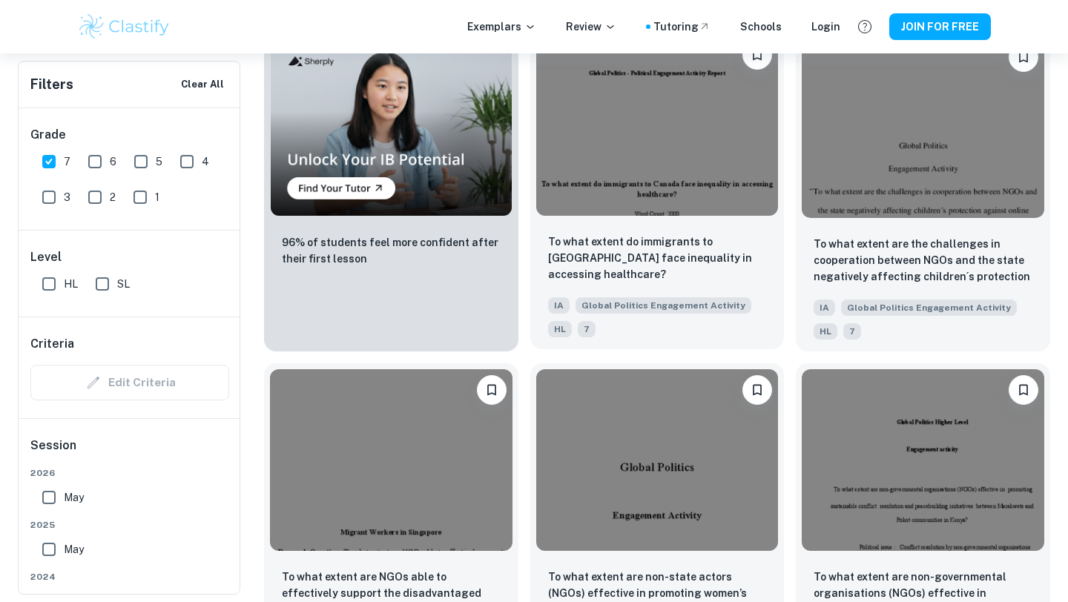
click at [639, 143] on img at bounding box center [657, 125] width 243 height 182
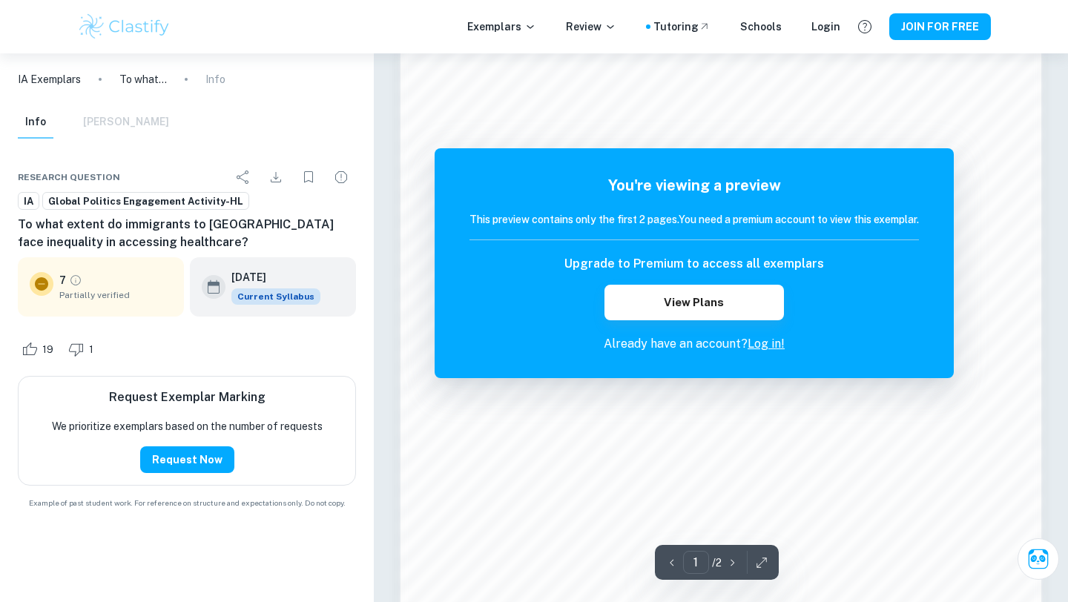
scroll to position [930, 0]
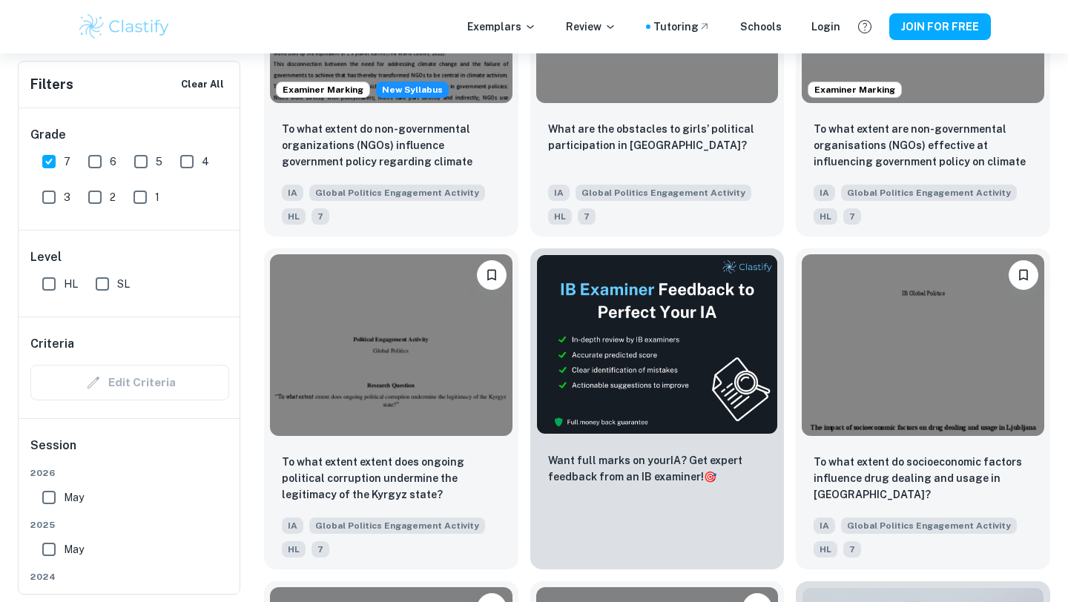
scroll to position [4060, 0]
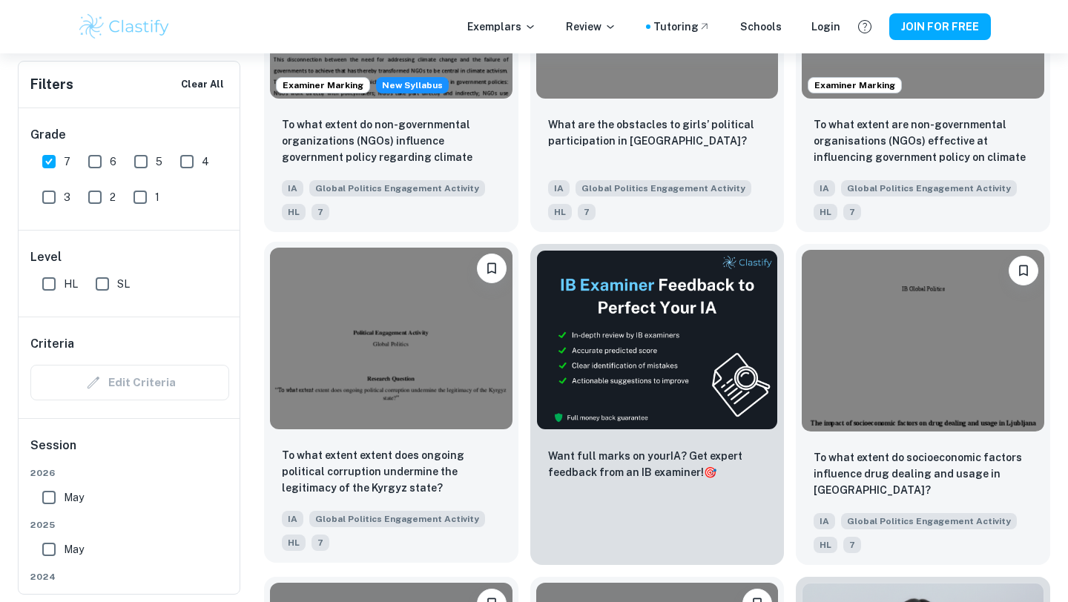
click at [375, 377] on img at bounding box center [391, 339] width 243 height 182
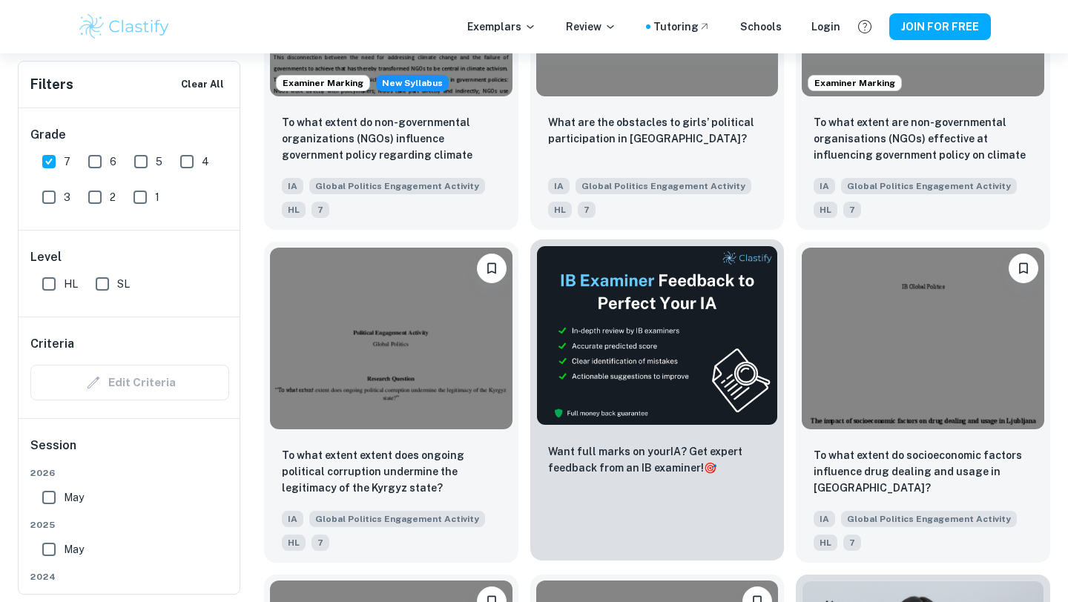
scroll to position [3955, 0]
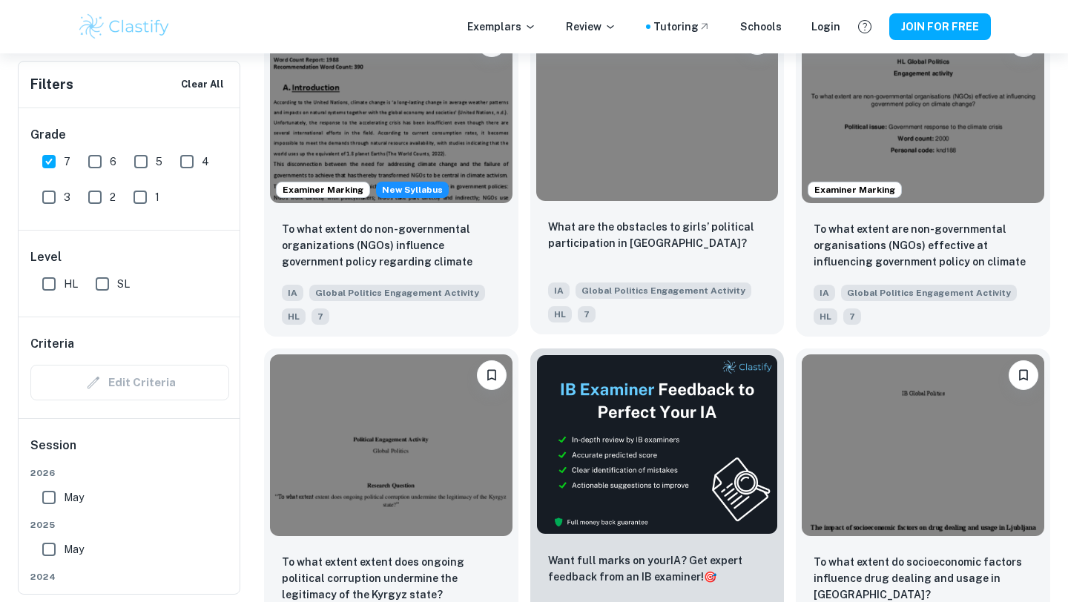
click at [596, 179] on img at bounding box center [657, 110] width 243 height 182
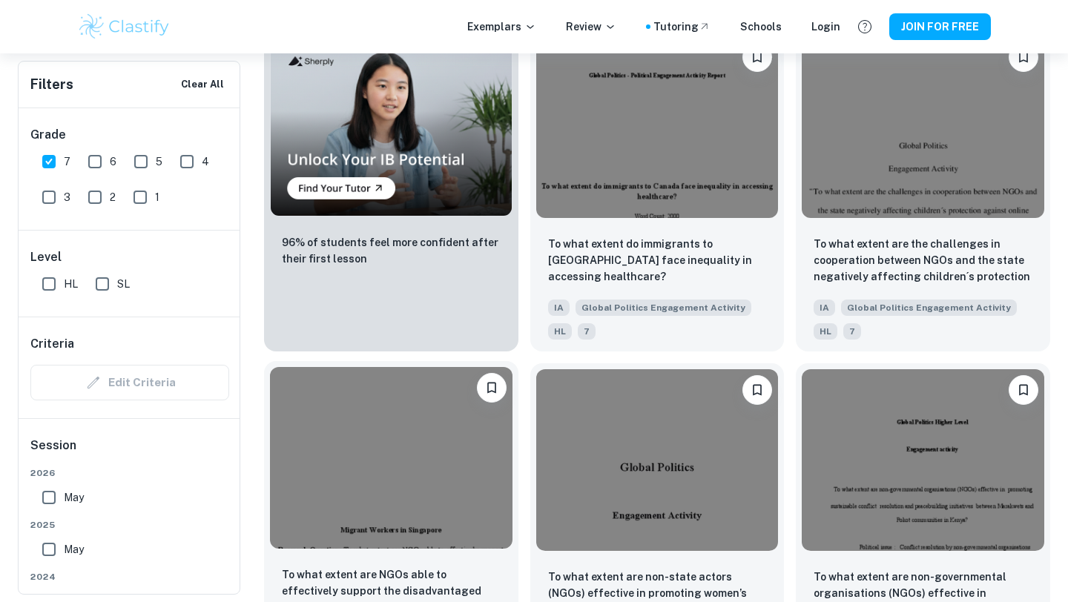
scroll to position [1274, 0]
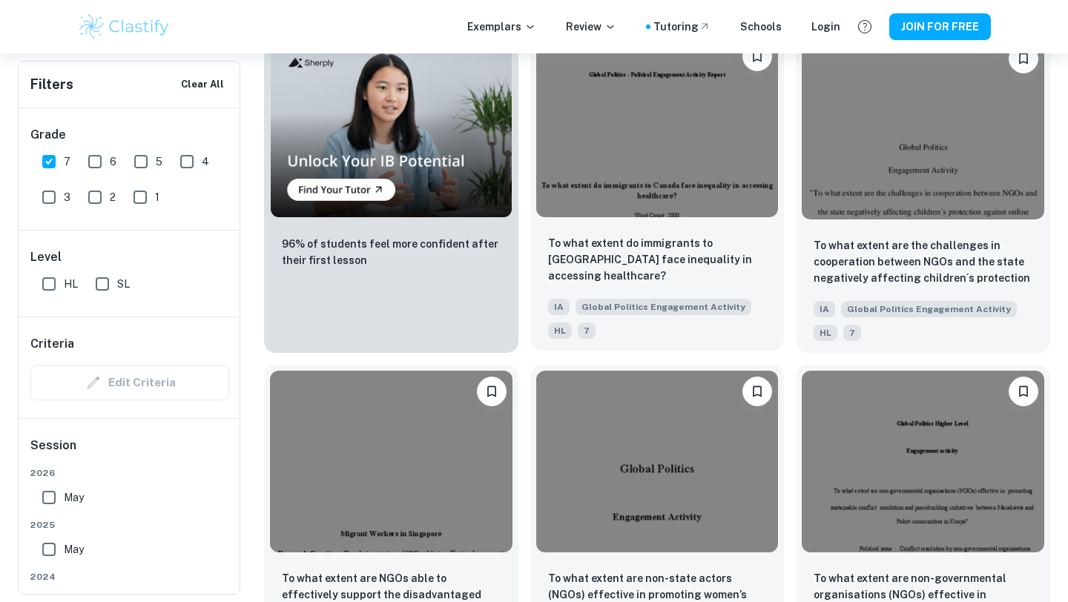
click at [615, 186] on img at bounding box center [657, 127] width 243 height 182
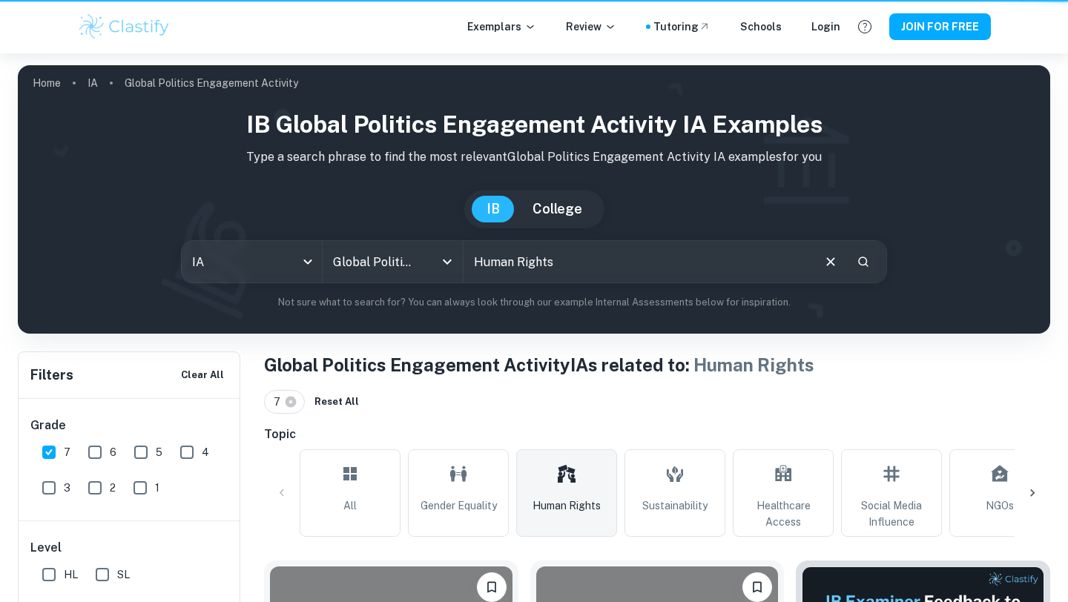
scroll to position [1534, 0]
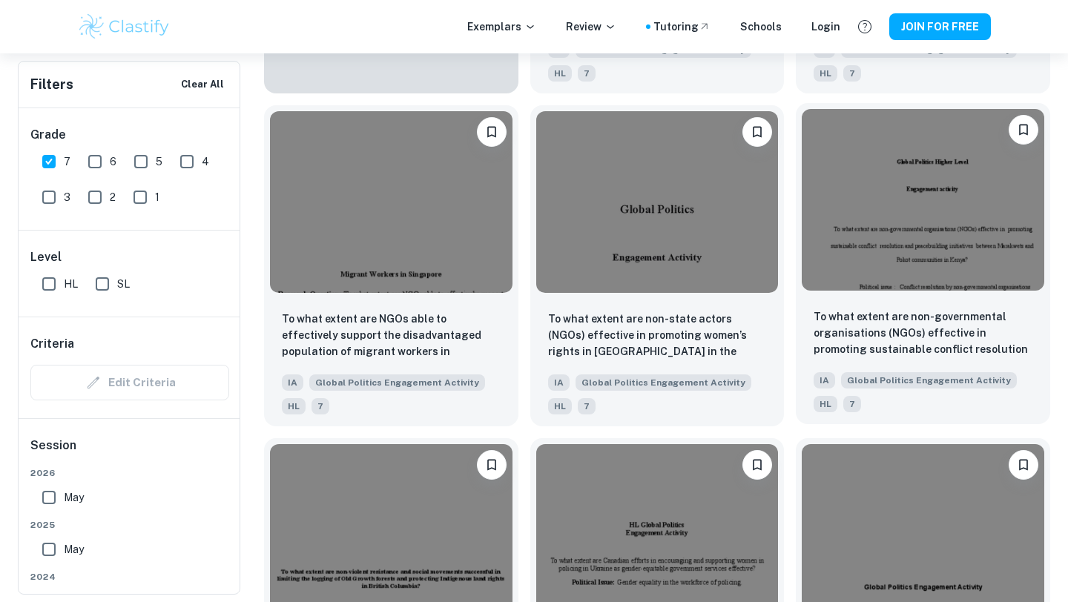
click at [895, 220] on img at bounding box center [923, 200] width 243 height 182
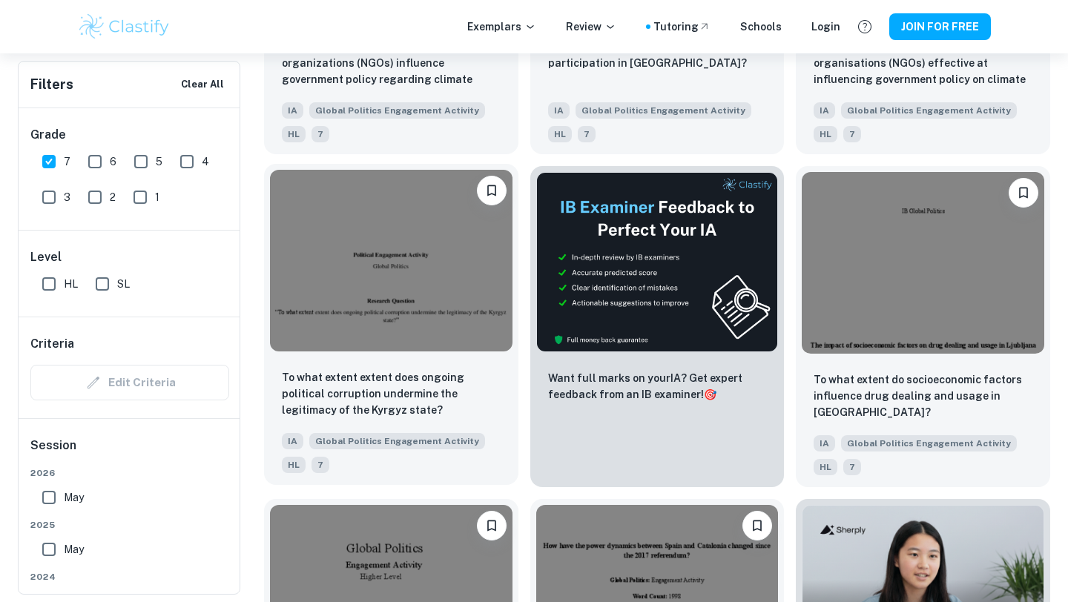
scroll to position [4139, 0]
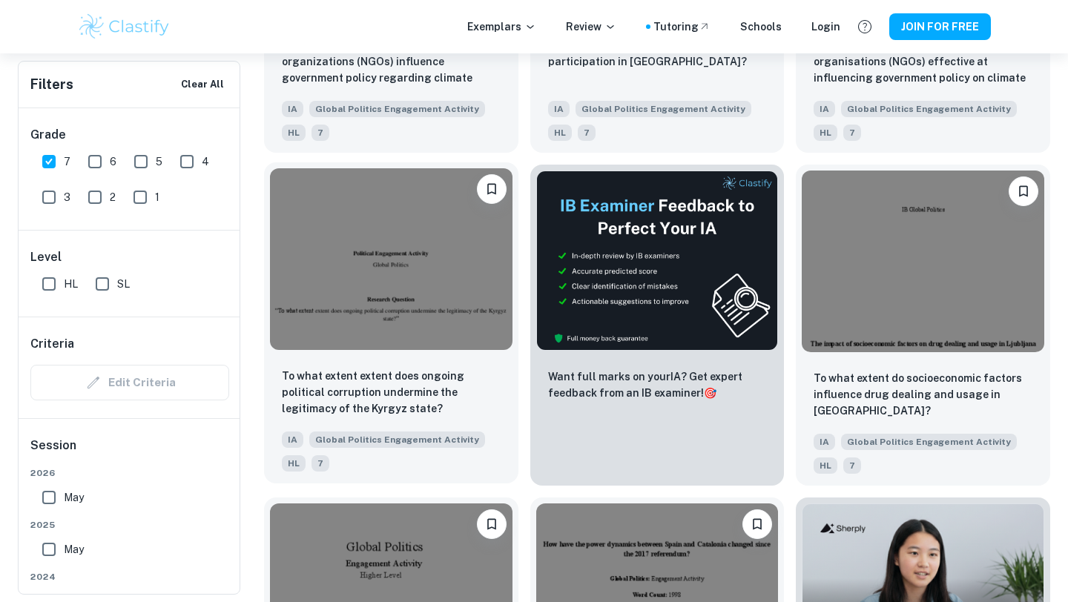
click at [430, 277] on img at bounding box center [391, 259] width 243 height 182
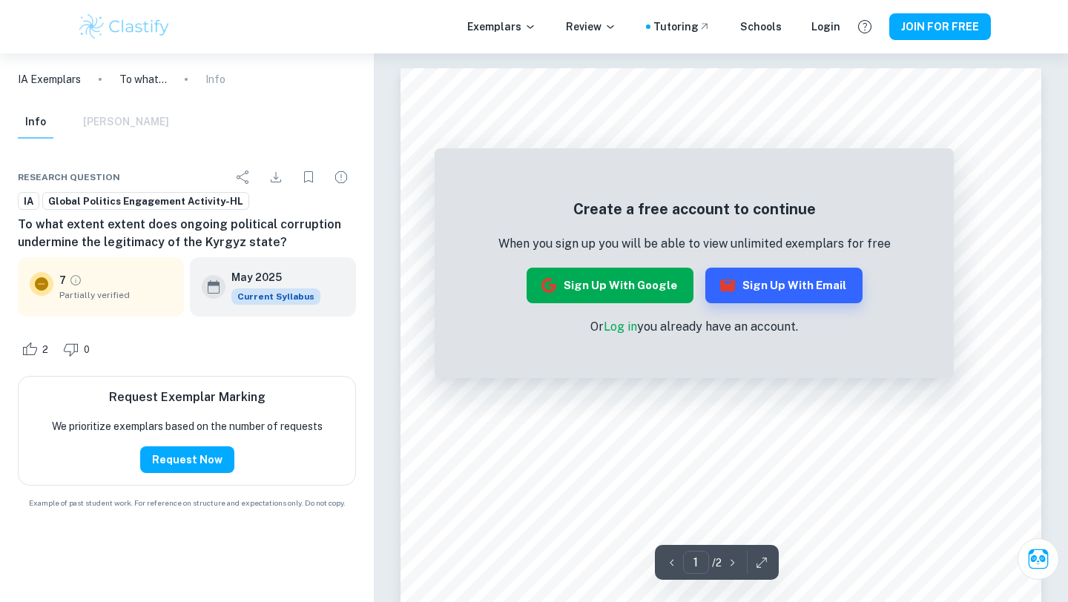
click at [639, 273] on button "Sign up with Google" at bounding box center [610, 286] width 167 height 36
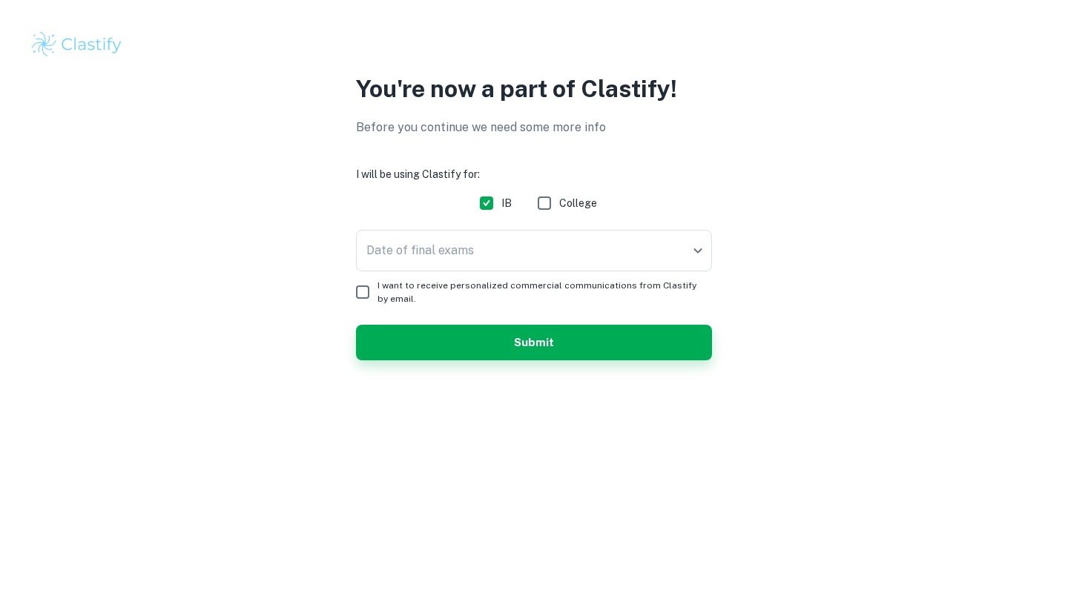
click at [363, 297] on input "I want to receive personalized commercial communications from Clastify by email." at bounding box center [363, 292] width 30 height 30
checkbox input "true"
click at [416, 260] on body "We value your privacy We use cookies to enhance your browsing experience, serve…" at bounding box center [534, 301] width 1068 height 602
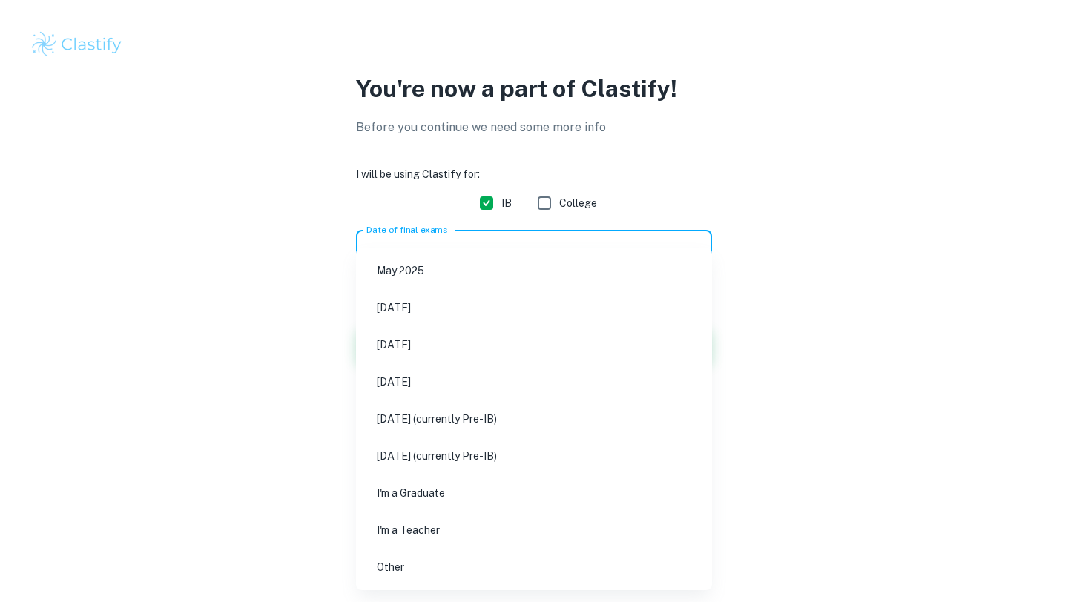
click at [416, 260] on li "May 2025" at bounding box center [534, 271] width 344 height 34
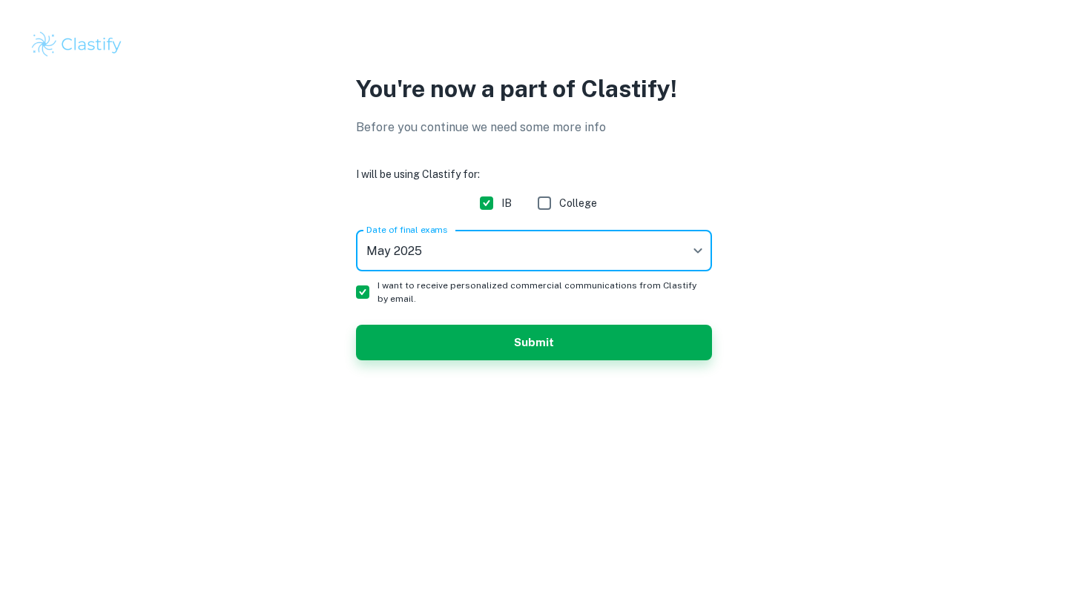
click at [416, 260] on body "We value your privacy We use cookies to enhance your browsing experience, serve…" at bounding box center [534, 301] width 1068 height 602
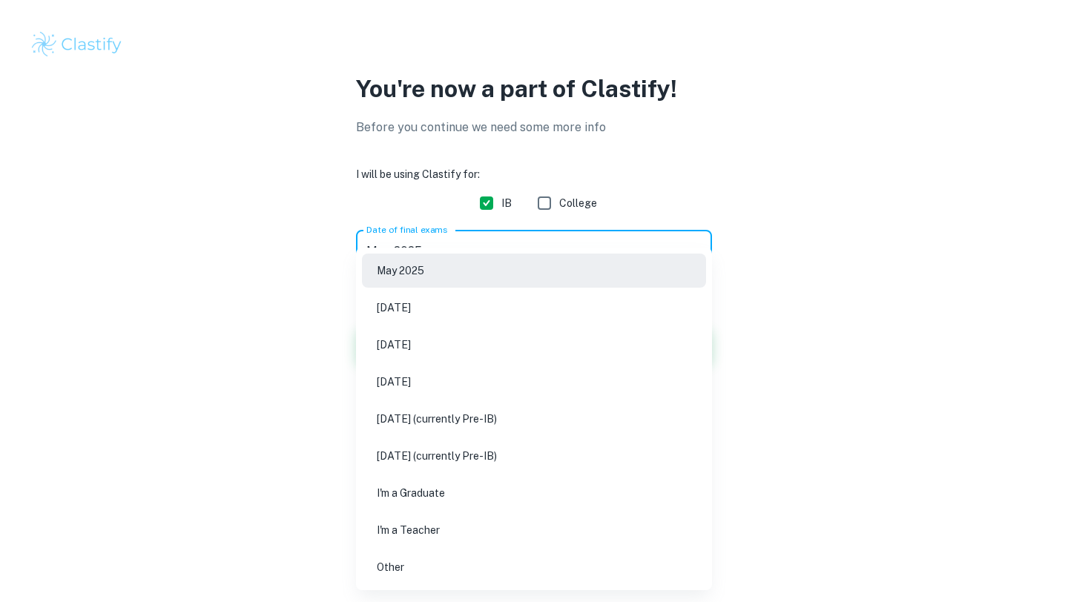
click at [293, 340] on div at bounding box center [534, 301] width 1068 height 602
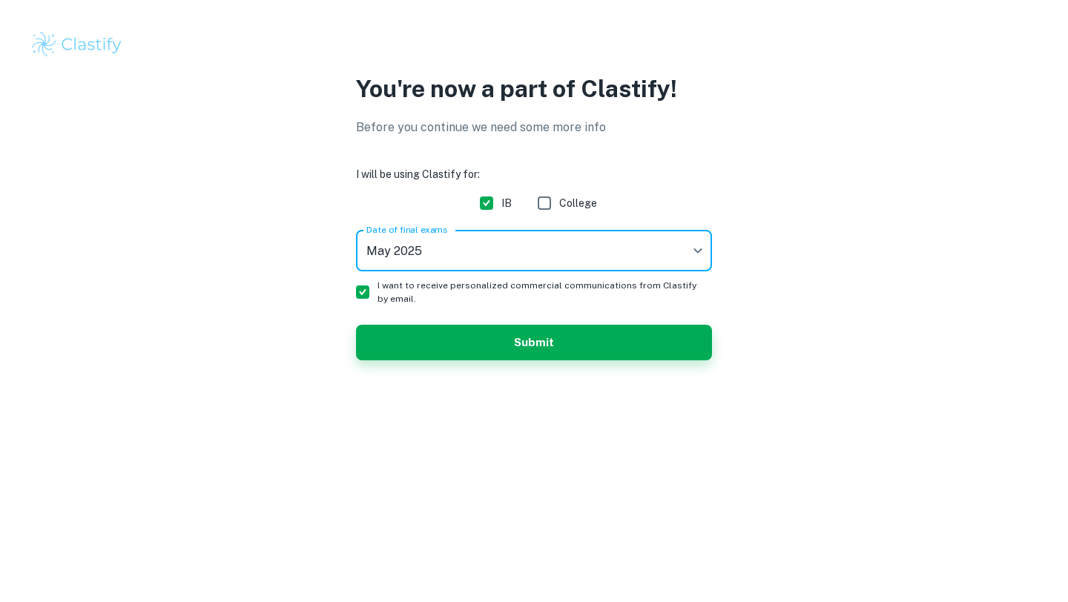
click at [404, 257] on body "We value your privacy We use cookies to enhance your browsing experience, serve…" at bounding box center [534, 301] width 1068 height 602
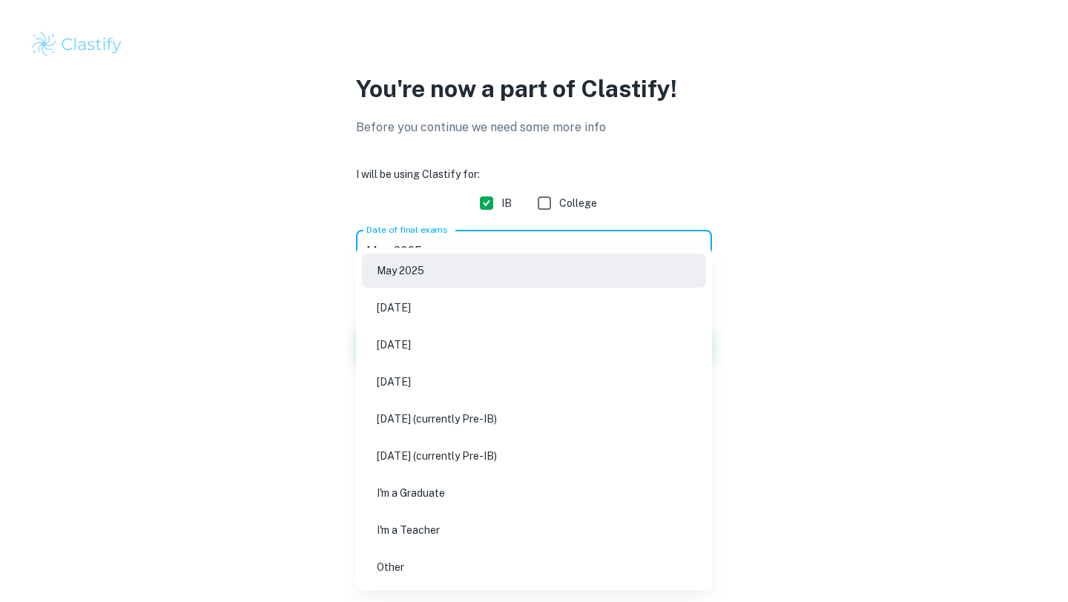
click at [427, 567] on li "Other" at bounding box center [534, 567] width 344 height 34
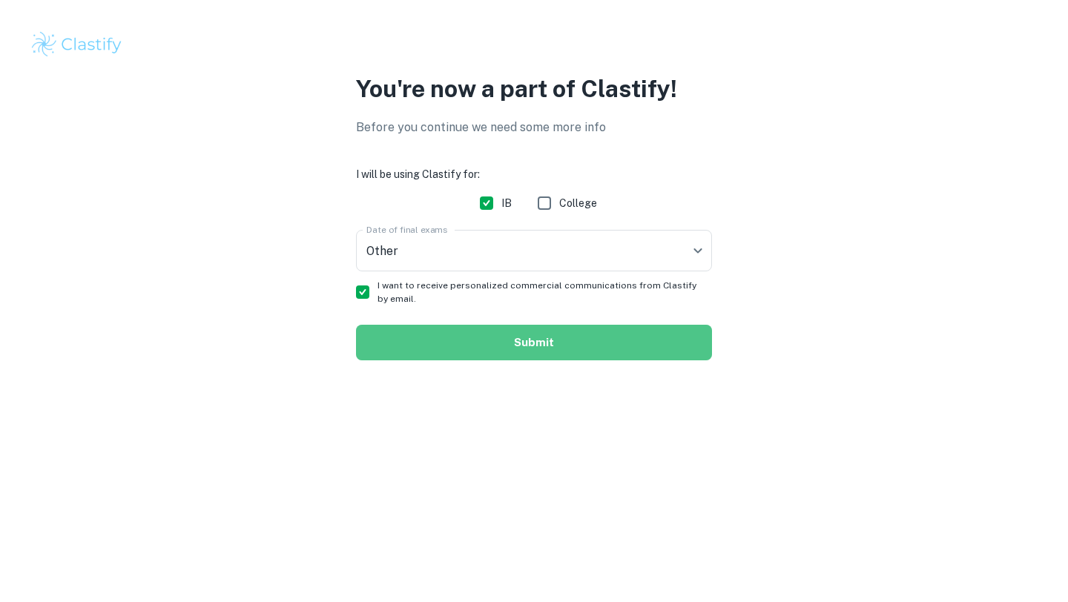
click at [438, 355] on button "Submit" at bounding box center [534, 343] width 356 height 36
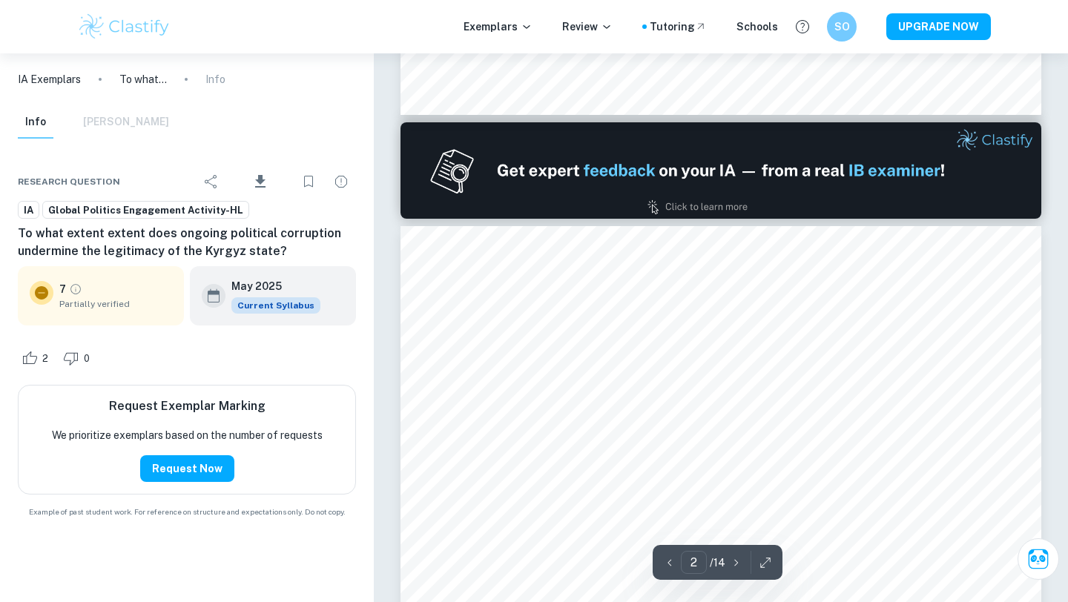
type input "1"
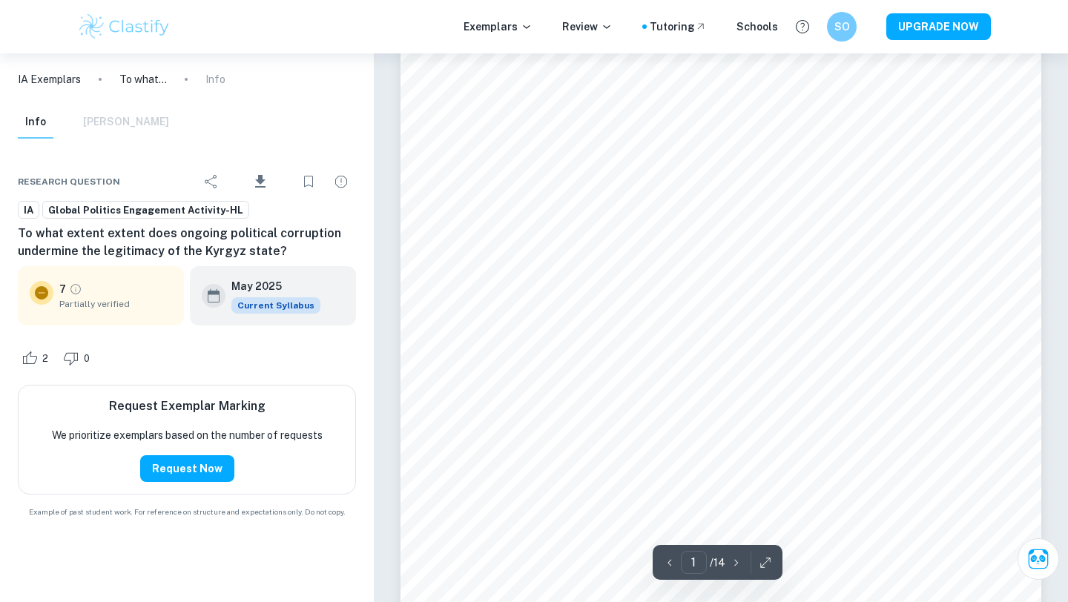
scroll to position [123, 0]
